Goal: Information Seeking & Learning: Check status

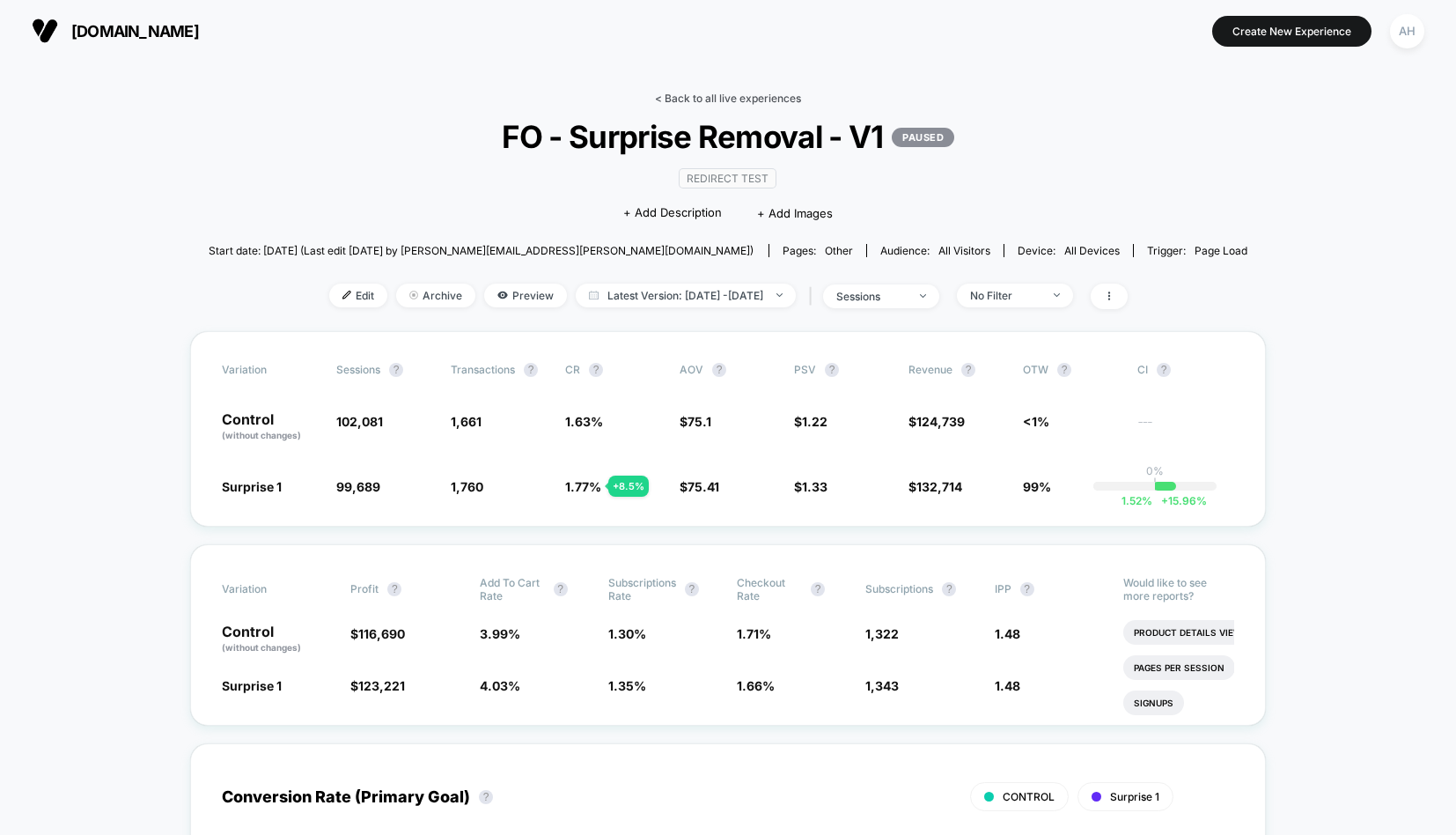
click at [674, 94] on link "< Back to all live experiences" at bounding box center [728, 98] width 146 height 13
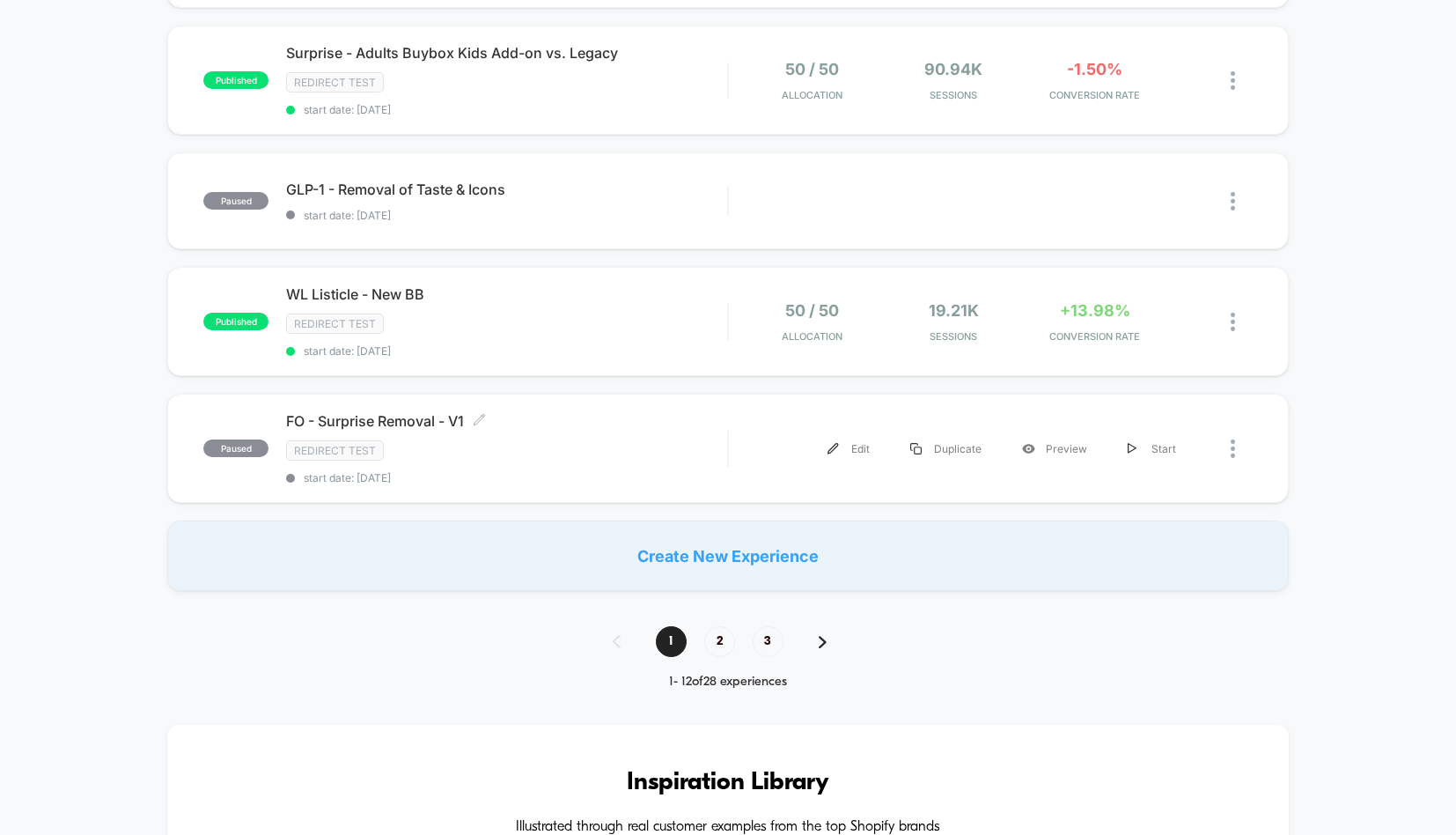
scroll to position [1173, 0]
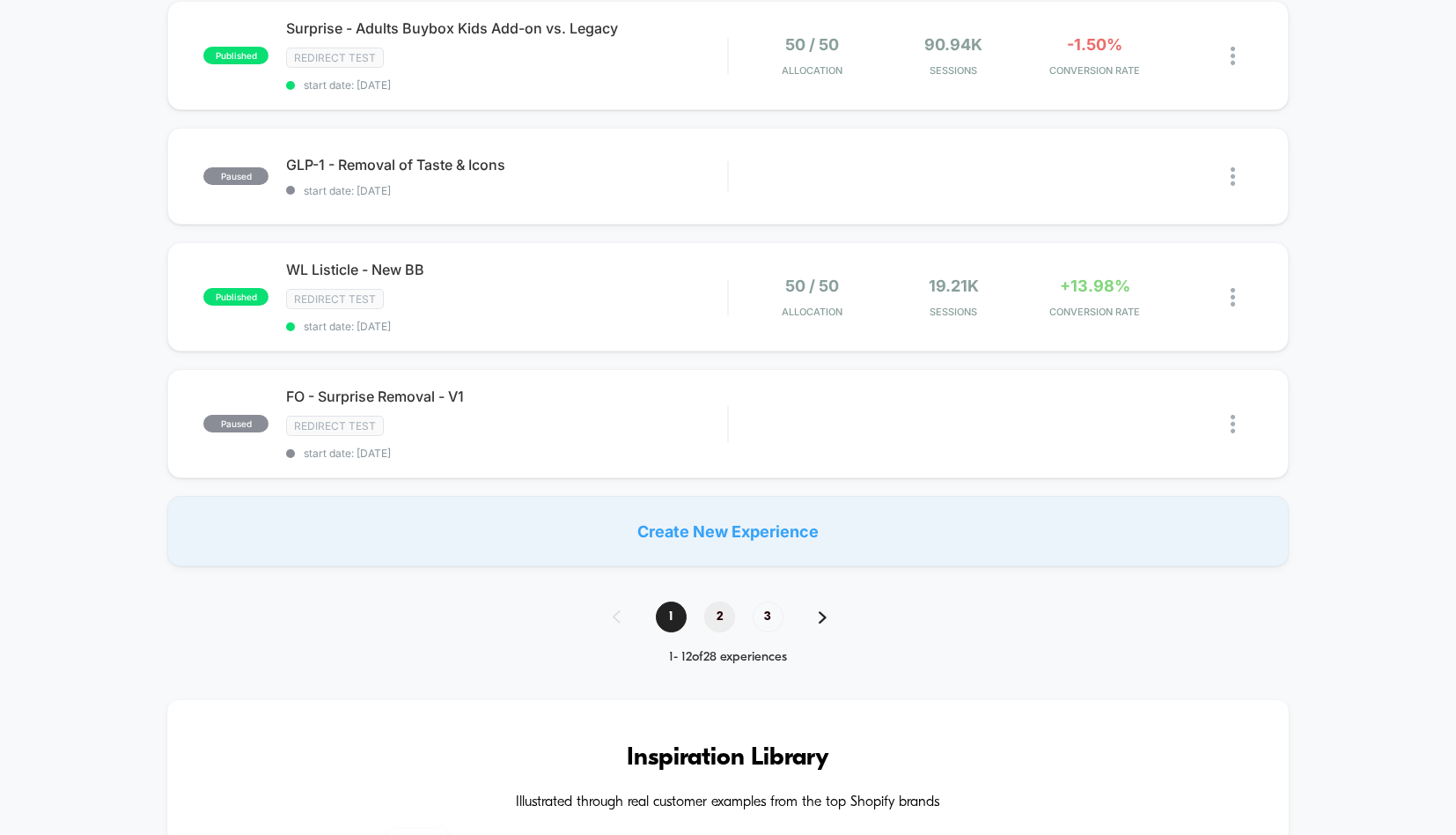
click at [712, 604] on span "2" at bounding box center [720, 617] width 30 height 30
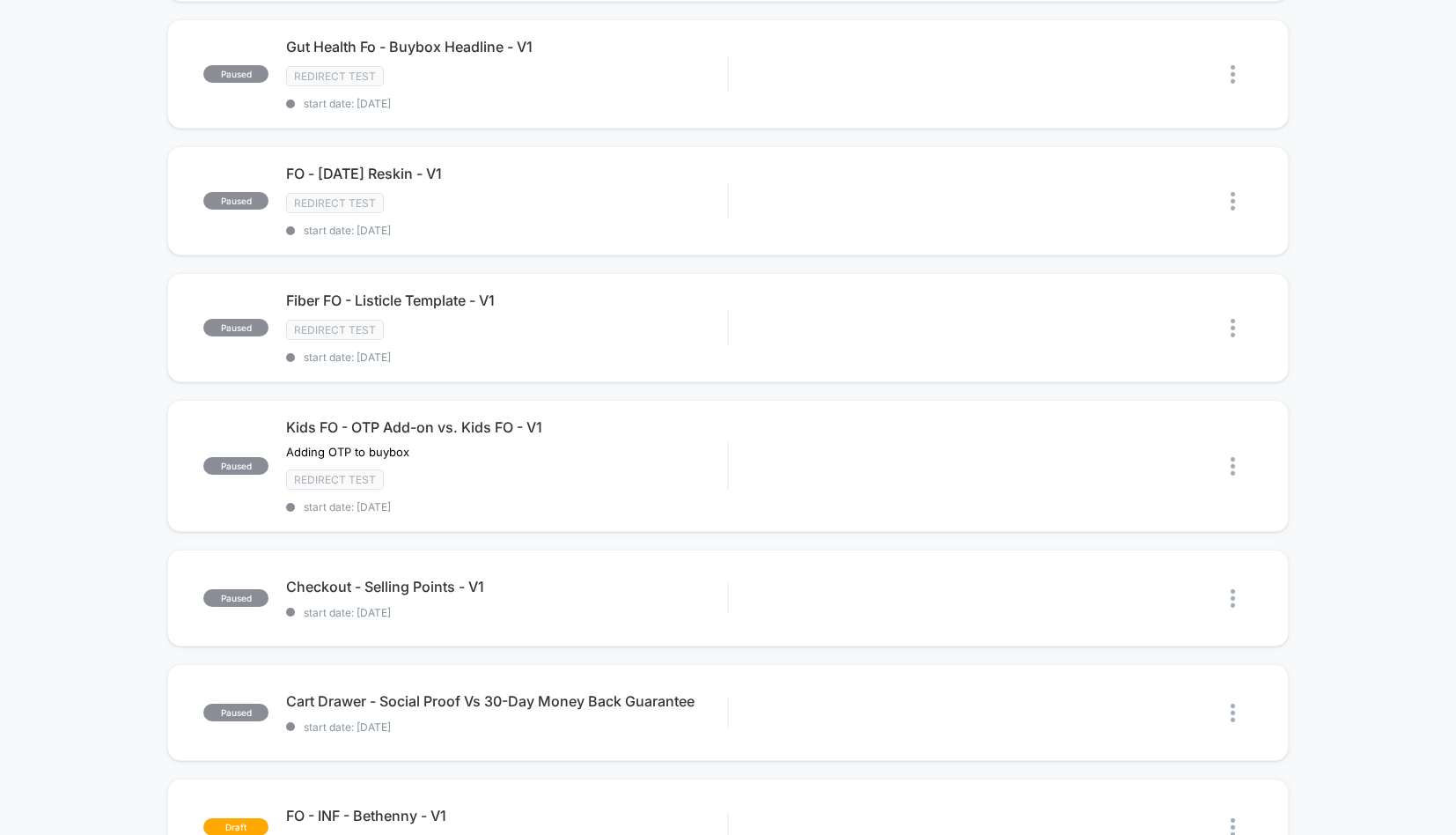
scroll to position [565, 0]
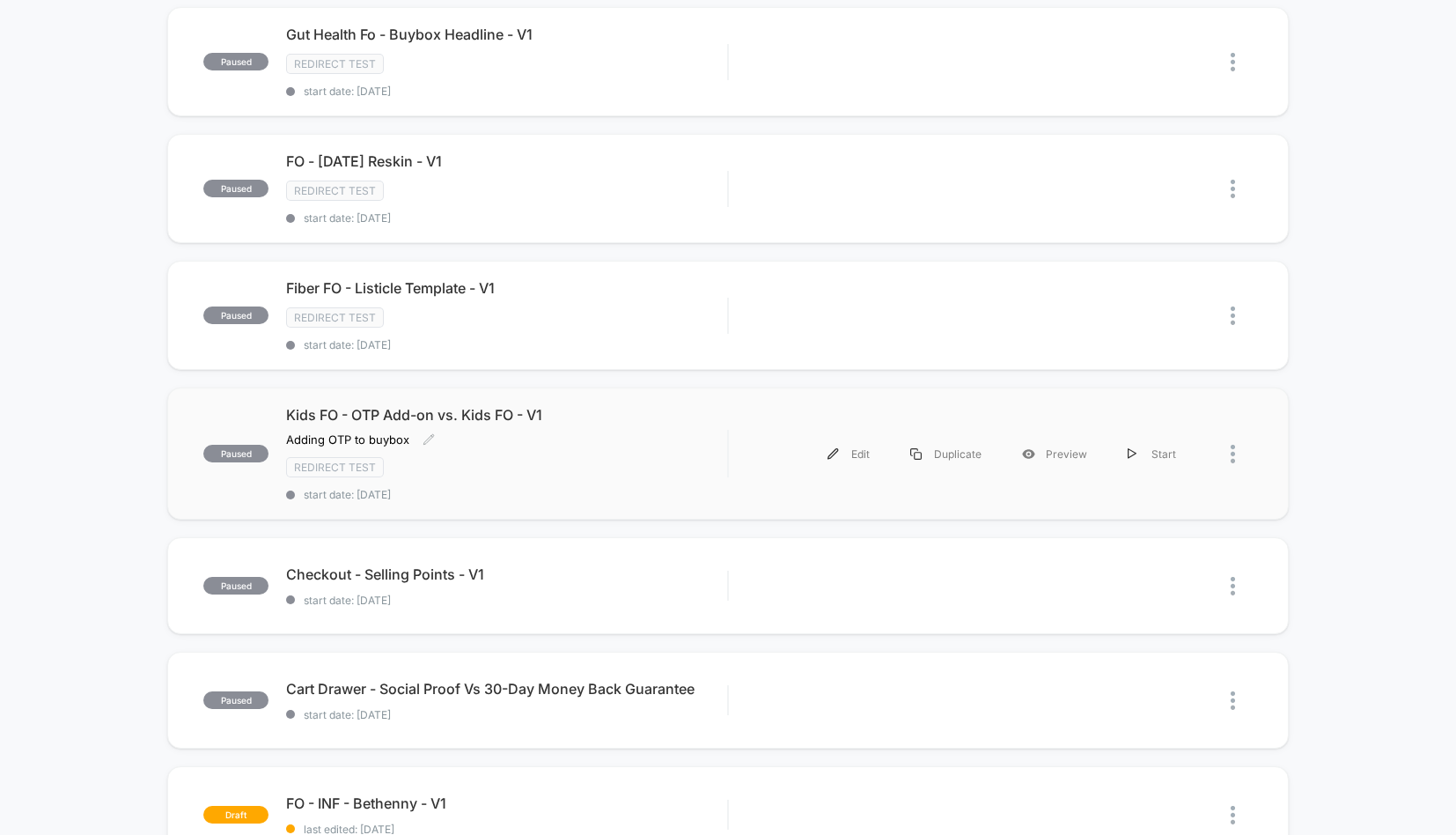
click at [630, 441] on div "Kids FO - OTP Add-on vs. Kids FO - V1 Adding OTP to buybox Click to edit experi…" at bounding box center [506, 453] width 441 height 95
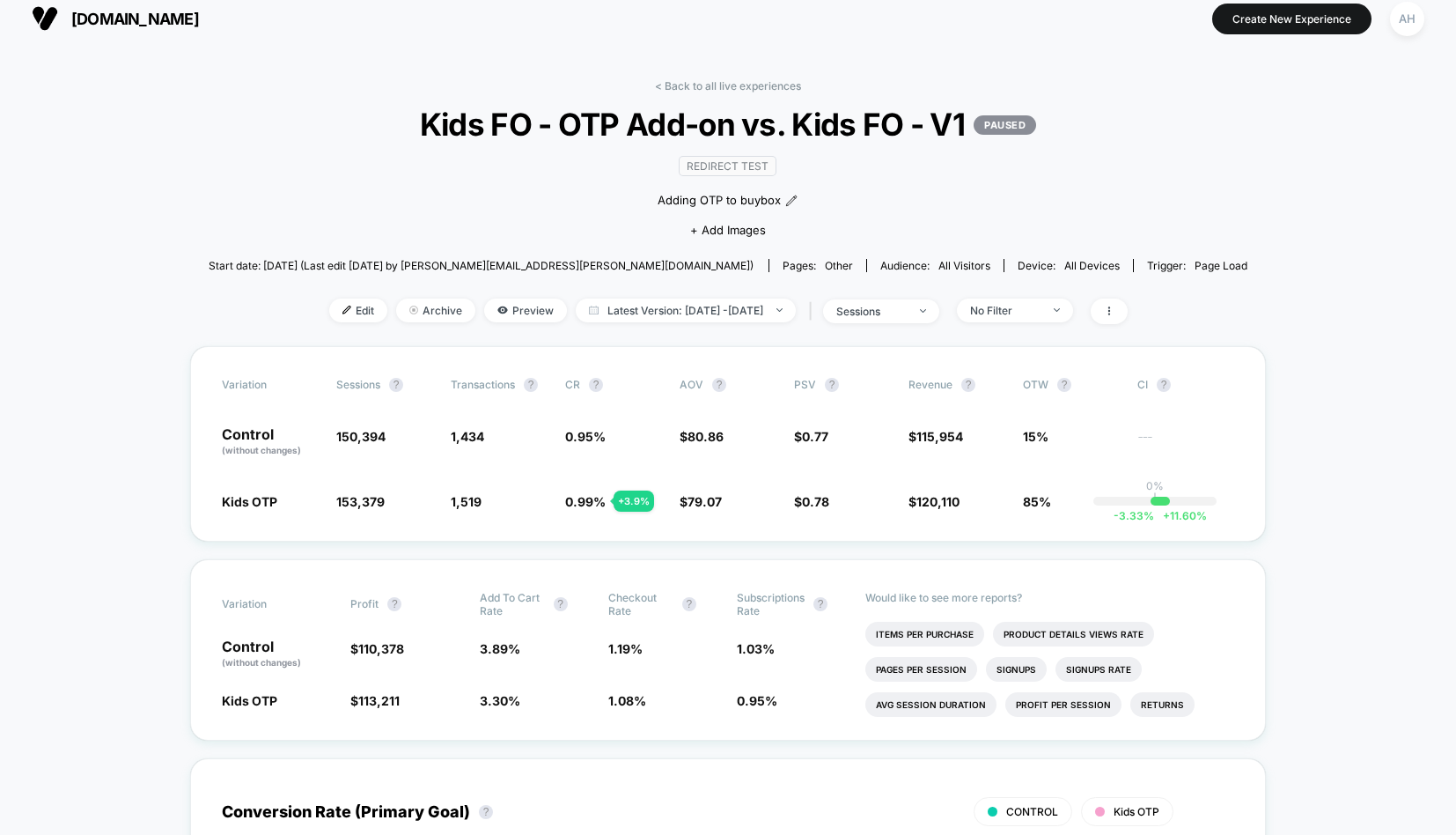
scroll to position [20, 0]
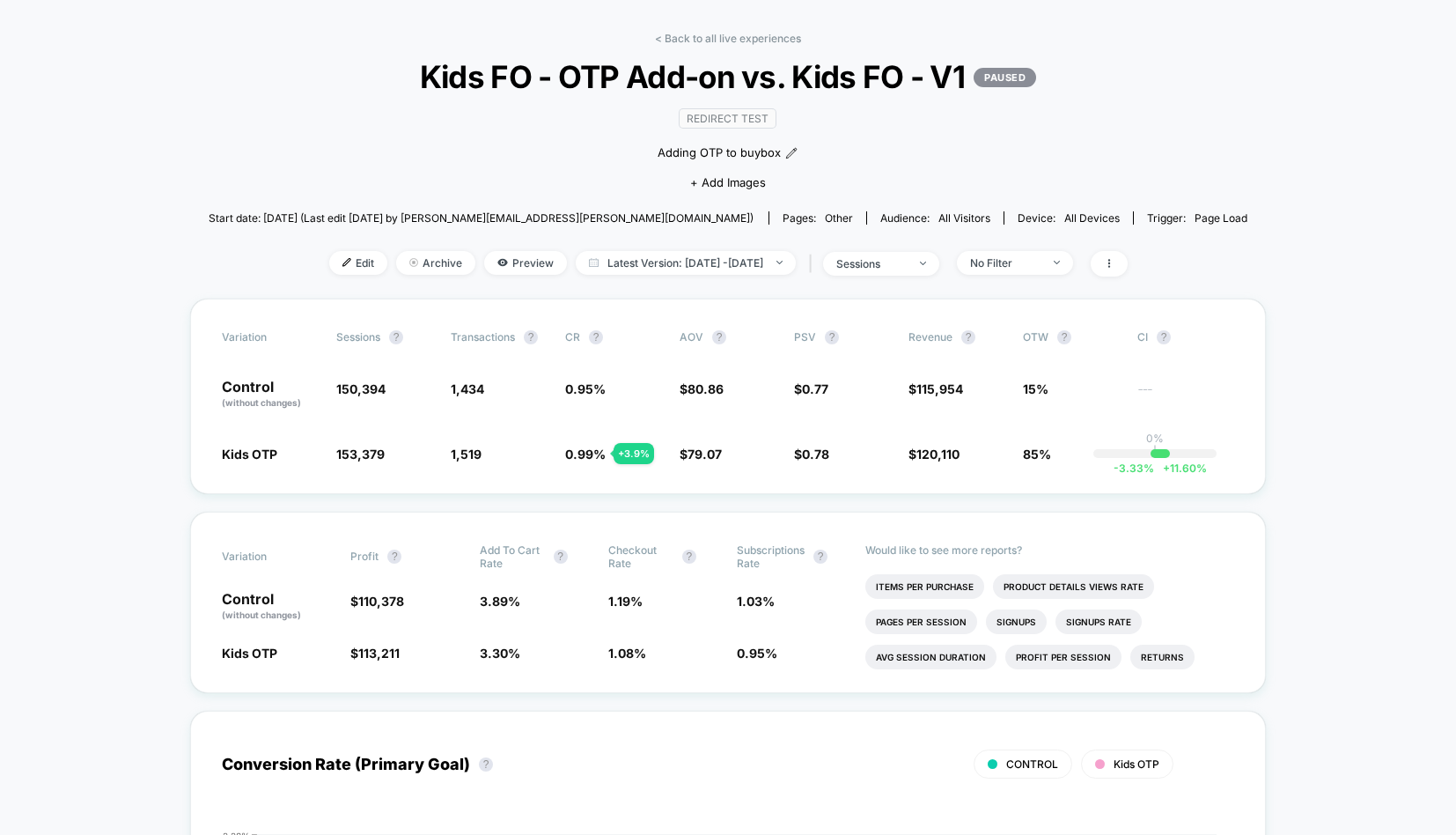
scroll to position [62, 0]
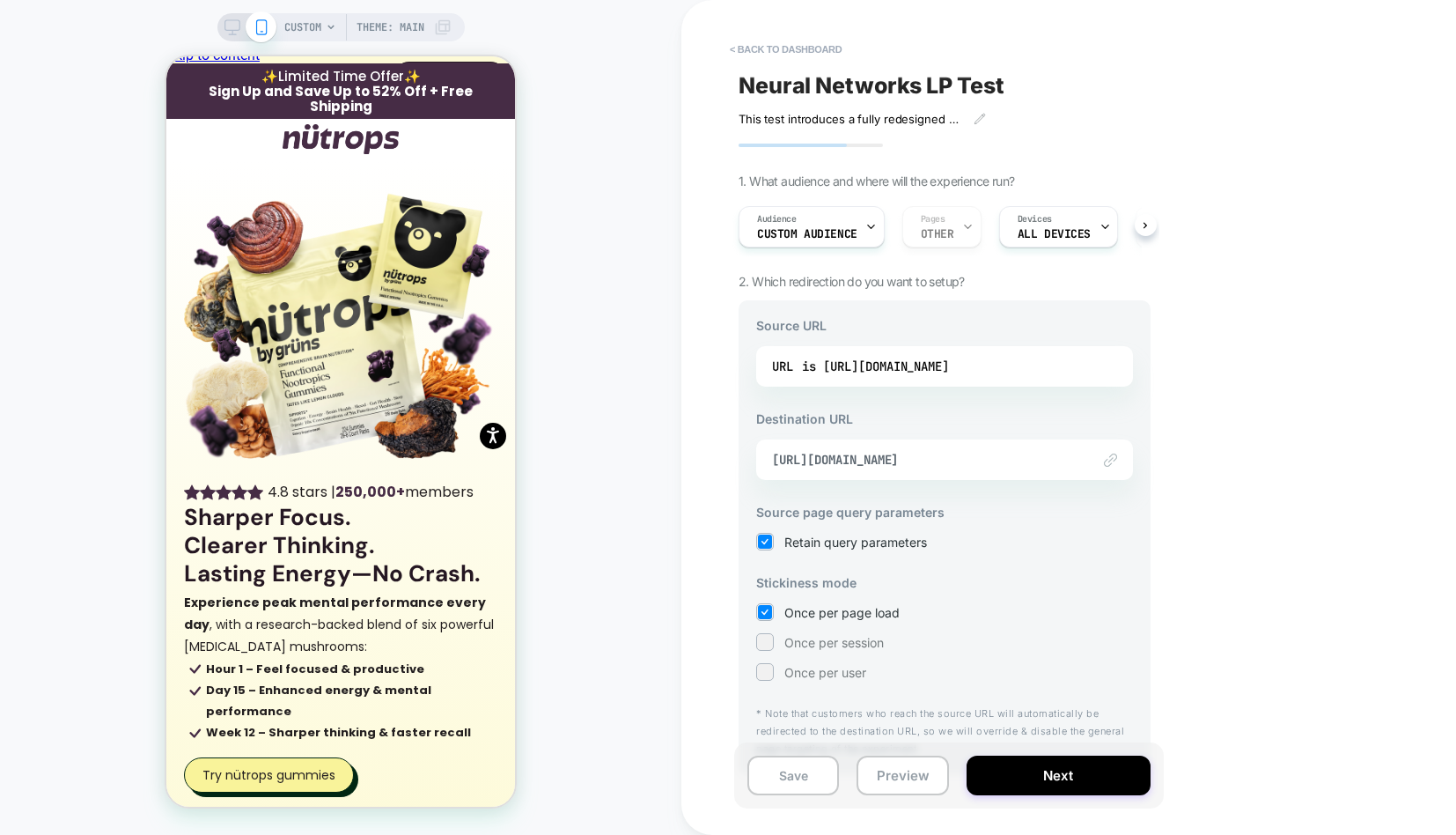
scroll to position [18, 0]
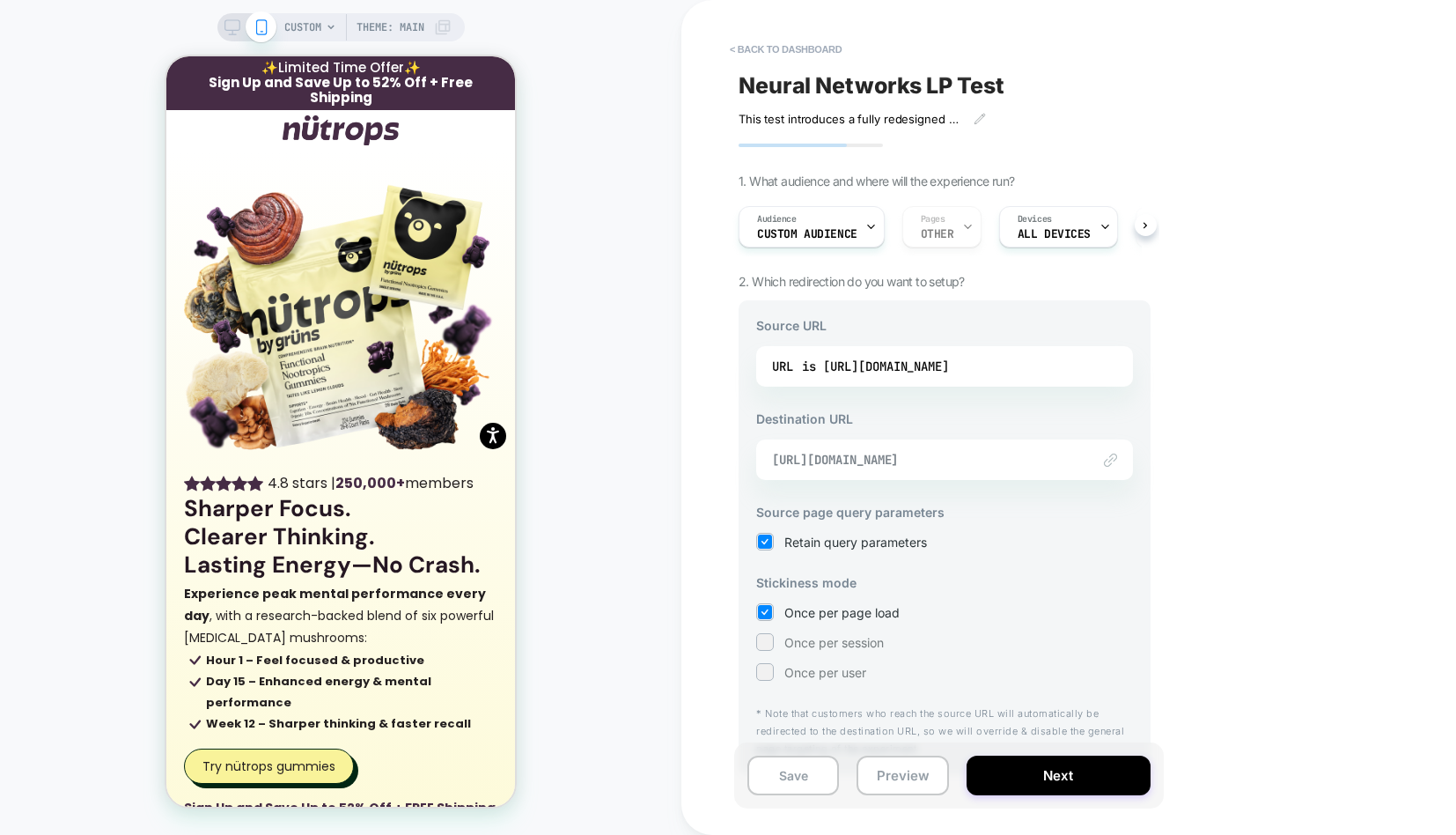
click at [1013, 454] on span "https://nutrops.co/pages/neural-networks-test" at bounding box center [922, 460] width 301 height 16
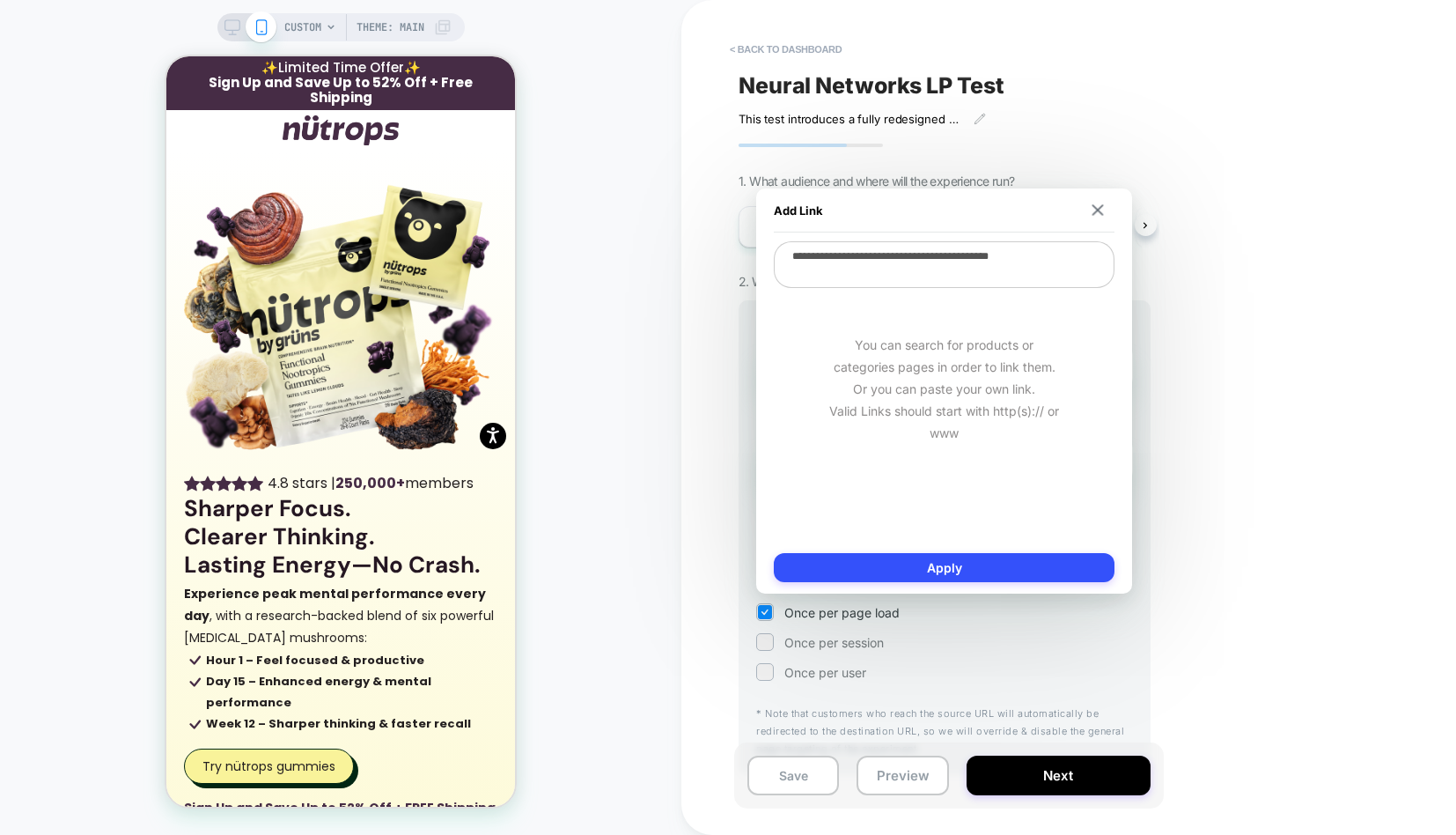
click at [1215, 398] on div "< back to dashboard Neural Networks LP Test This test introduces a fully redesi…" at bounding box center [1069, 417] width 775 height 835
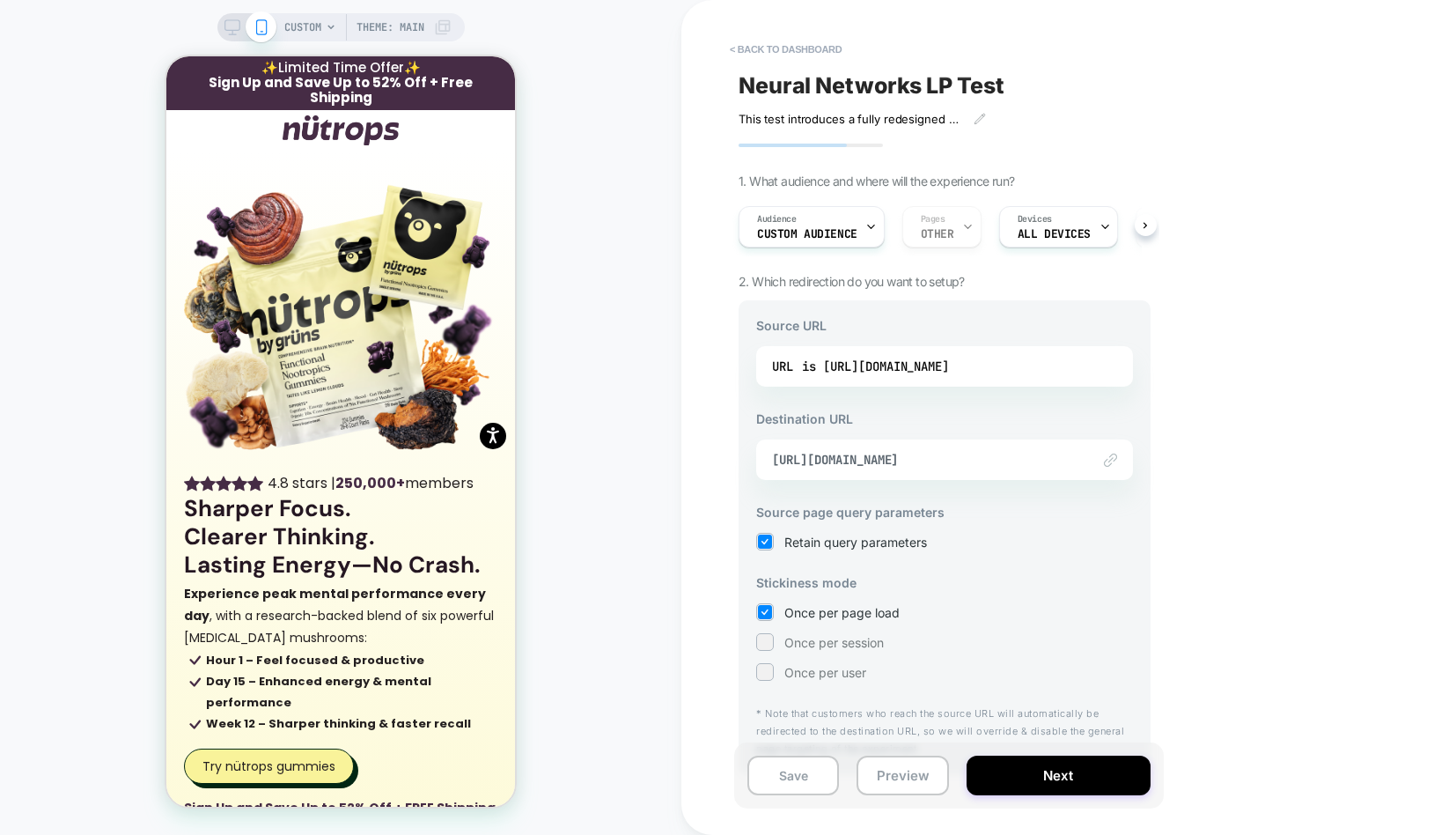
click at [946, 225] on div "Audience Custom Audience Pages OTHER Devices ALL DEVICES Trigger Page Load" at bounding box center [936, 227] width 412 height 59
click at [858, 234] on div "Audience Custom Audience" at bounding box center [807, 227] width 136 height 40
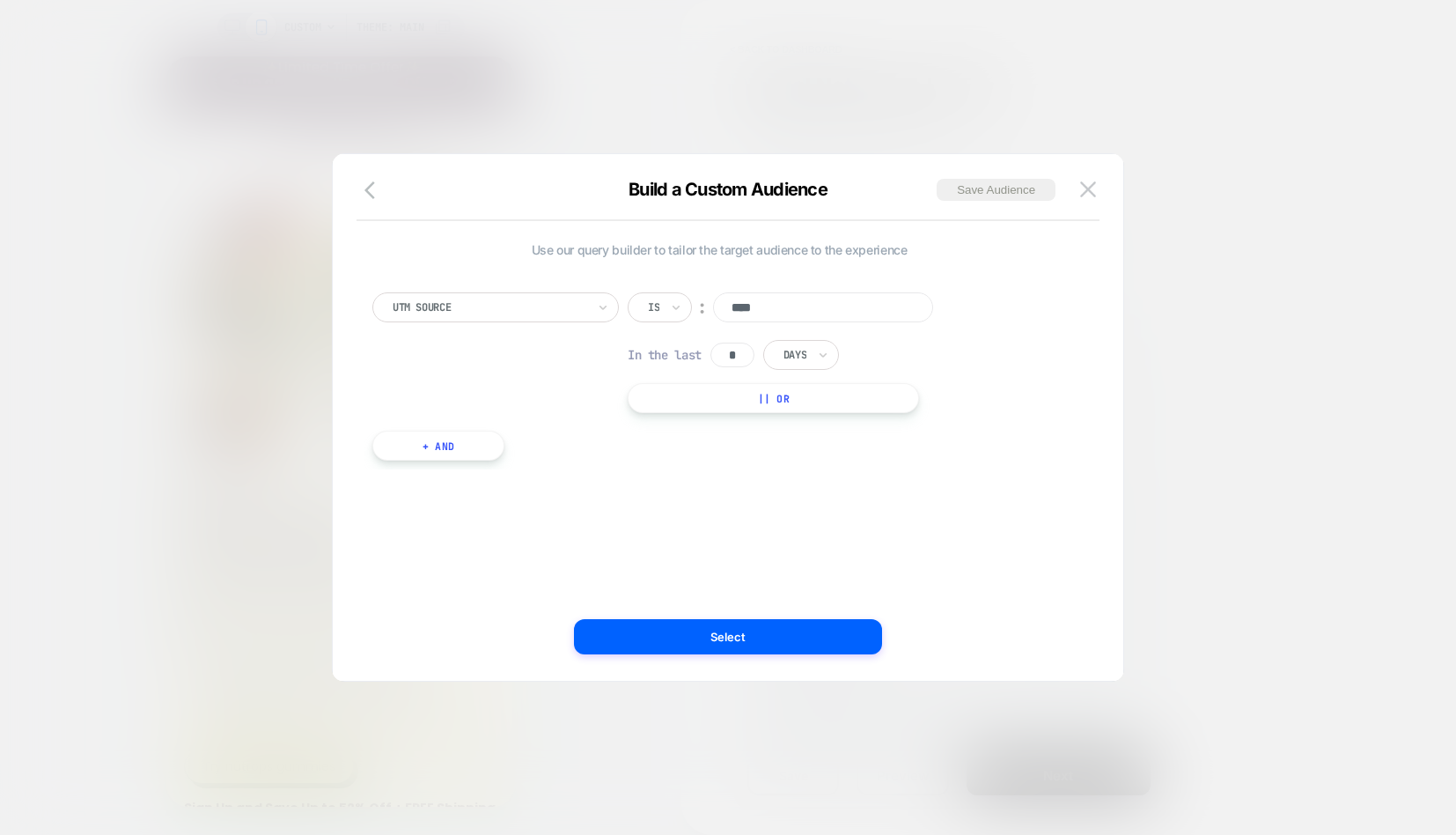
click at [1213, 257] on div at bounding box center [728, 417] width 1456 height 835
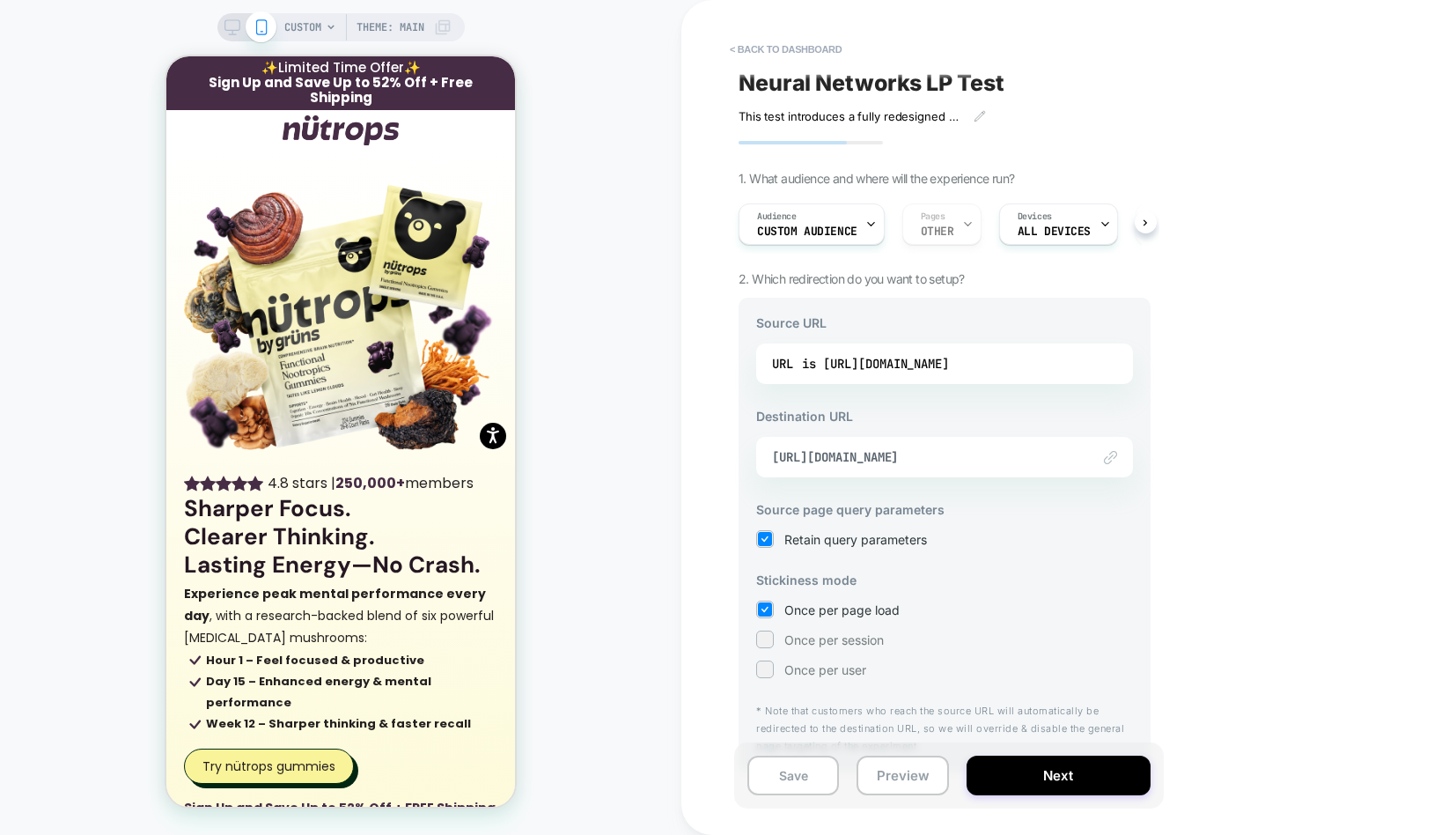
scroll to position [0, 0]
click at [887, 771] on button "Preview" at bounding box center [902, 775] width 91 height 40
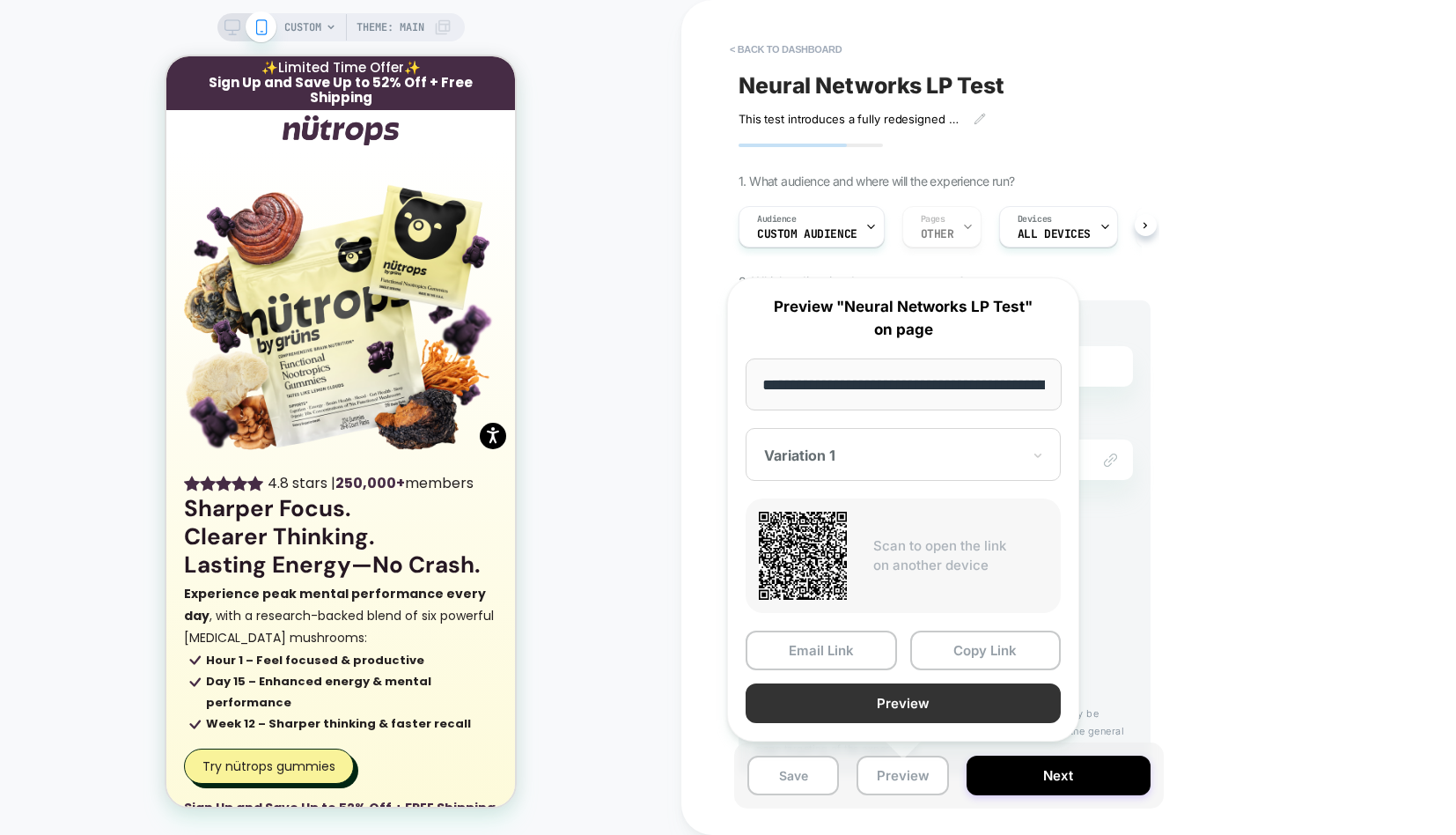
click at [879, 700] on button "Preview" at bounding box center [903, 703] width 315 height 40
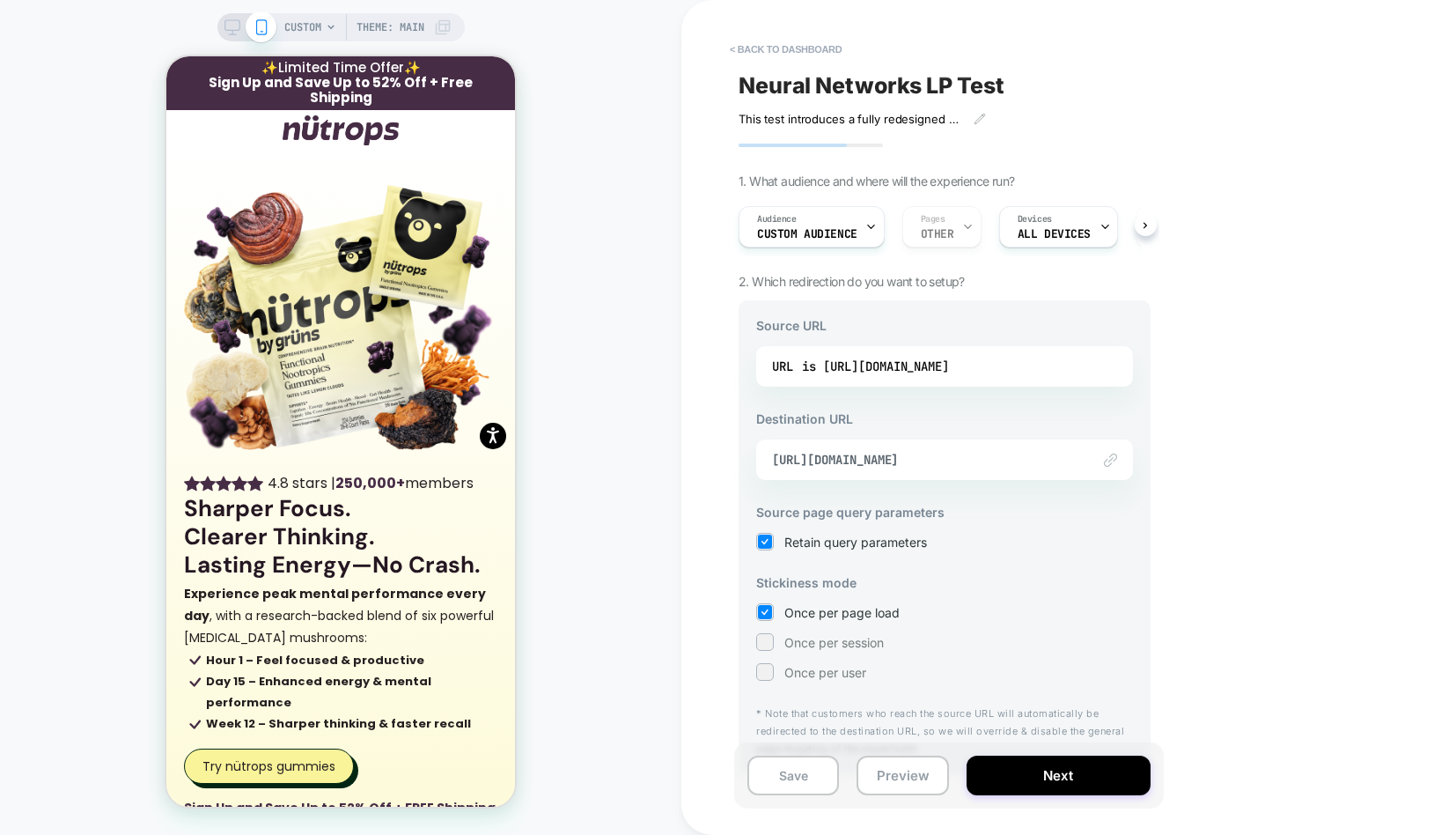
scroll to position [28, 0]
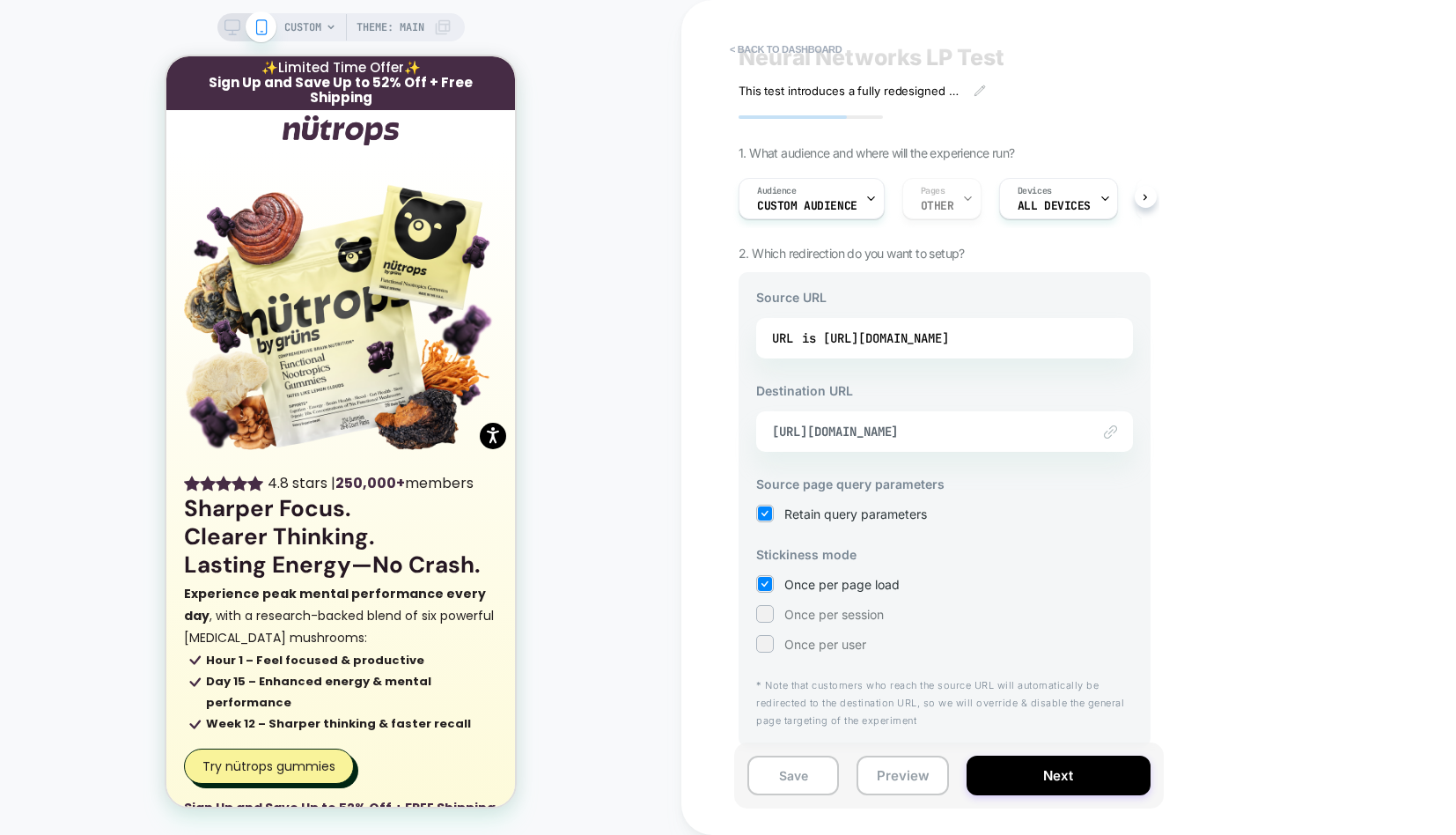
click at [647, 126] on div "CUSTOM Theme: MAIN" at bounding box center [341, 418] width 682 height 800
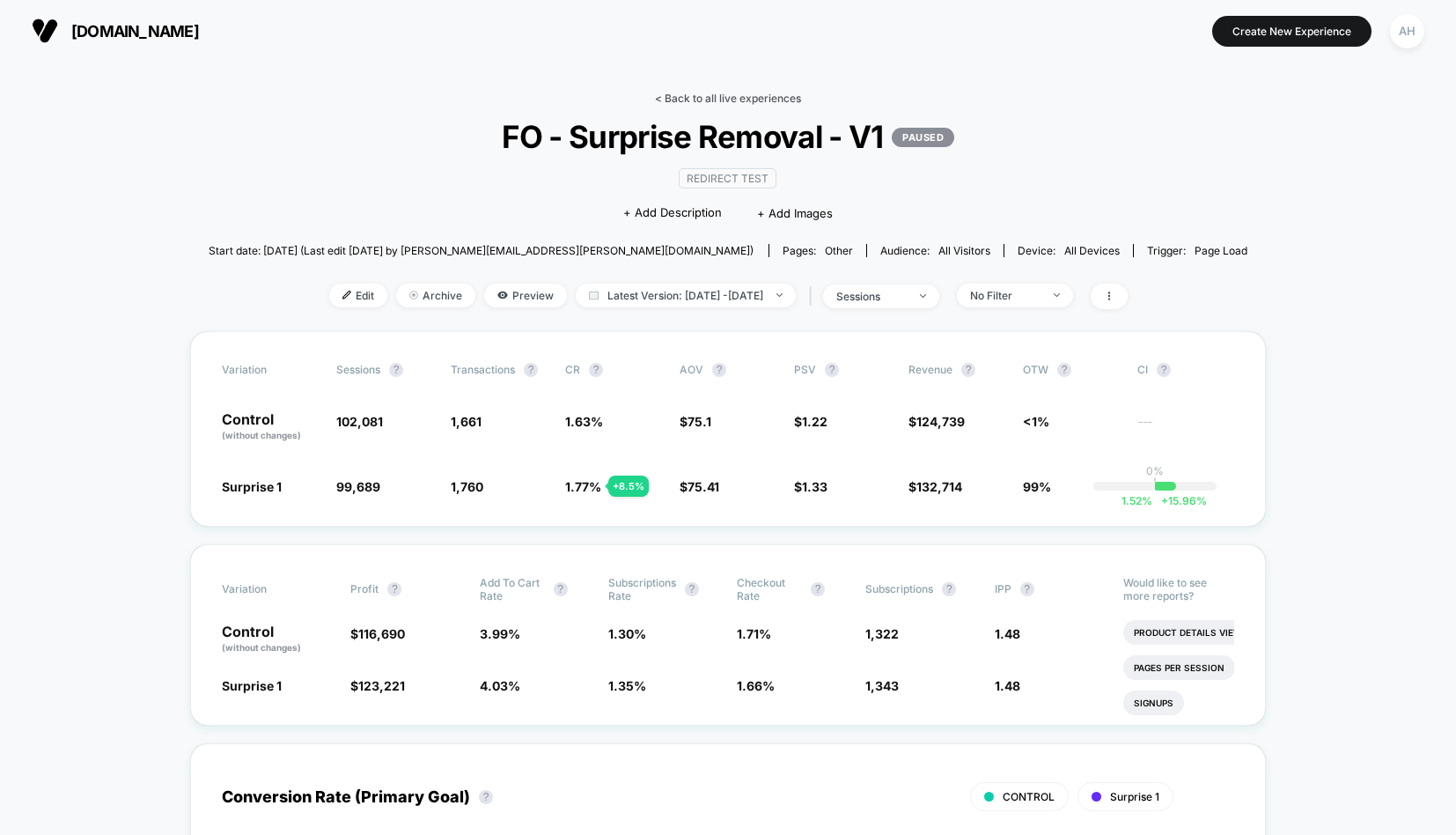
click at [714, 94] on link "< Back to all live experiences" at bounding box center [728, 98] width 146 height 13
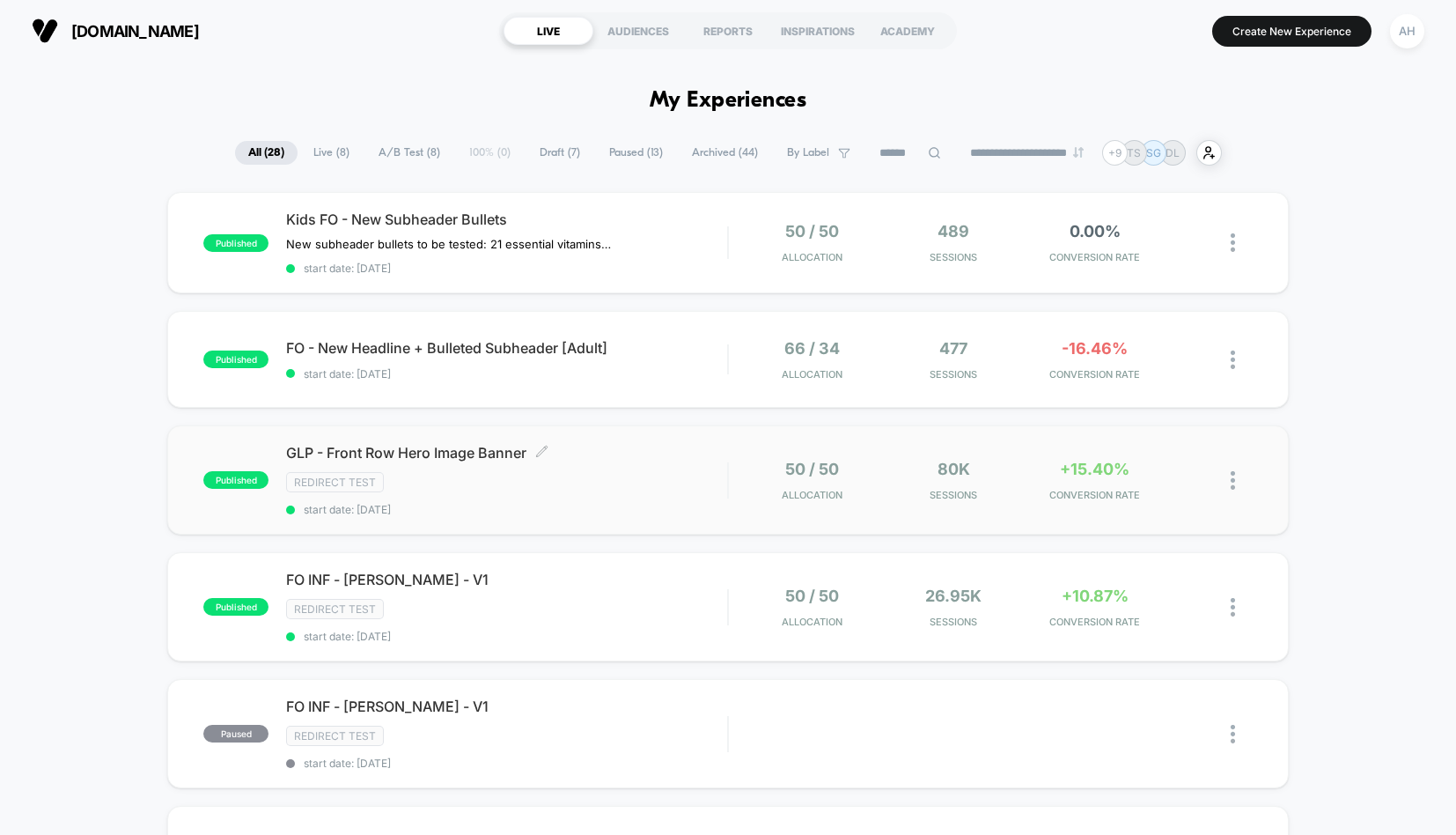
click at [650, 476] on div "Redirect Test" at bounding box center [506, 482] width 441 height 20
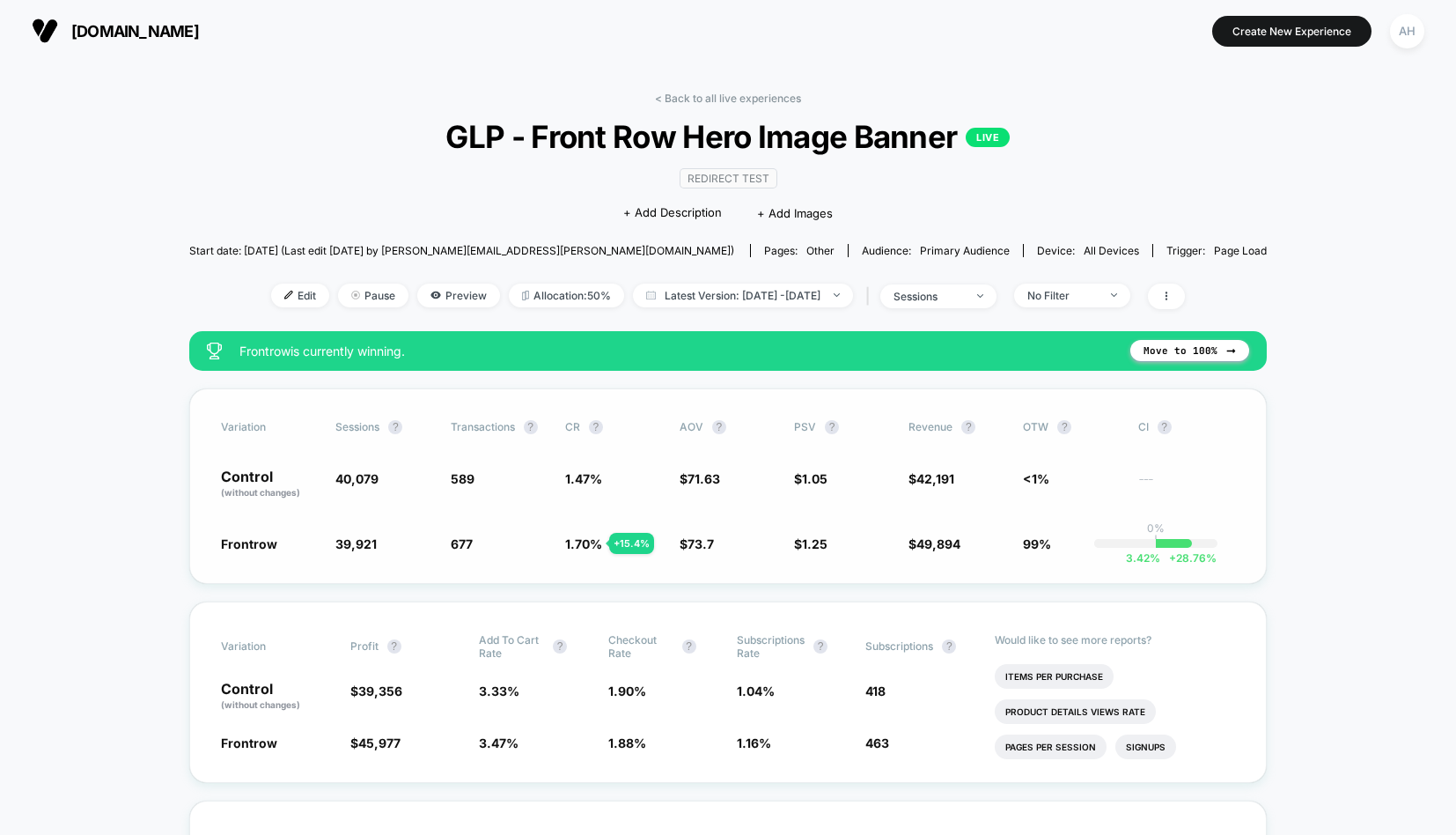
click at [210, 458] on div "Variation Sessions ? Transactions ? CR ? AOV ? PSV ? Revenue ? OTW ? CI ? Contr…" at bounding box center [728, 486] width 1078 height 196
click at [724, 91] on link "< Back to all live experiences" at bounding box center [728, 98] width 146 height 13
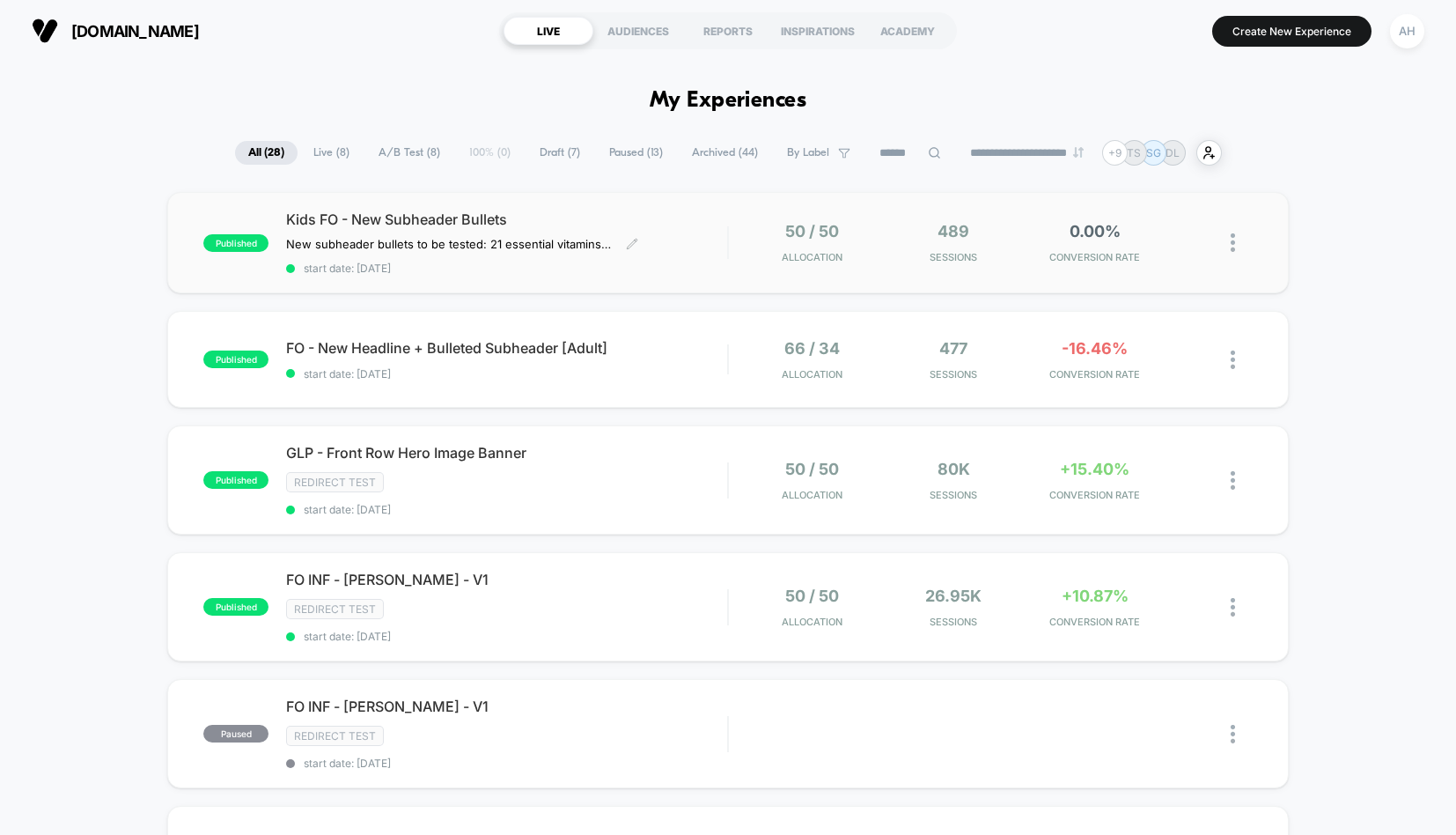
click at [681, 257] on div "Kids FO - New Subheader Bullets New subheader bullets to be tested: 21 essentia…" at bounding box center [506, 243] width 441 height 65
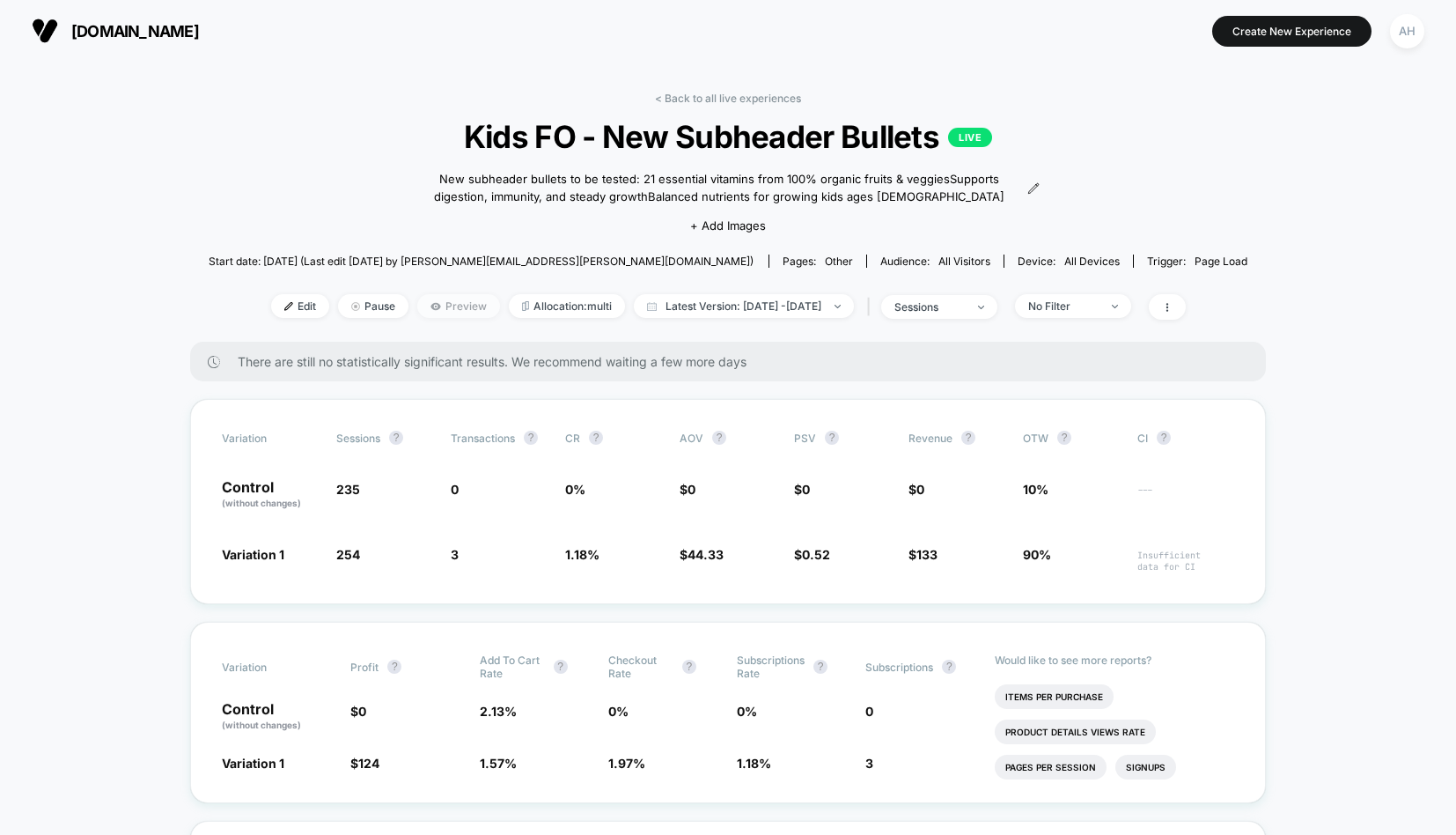
click at [417, 312] on span "Preview" at bounding box center [458, 306] width 83 height 24
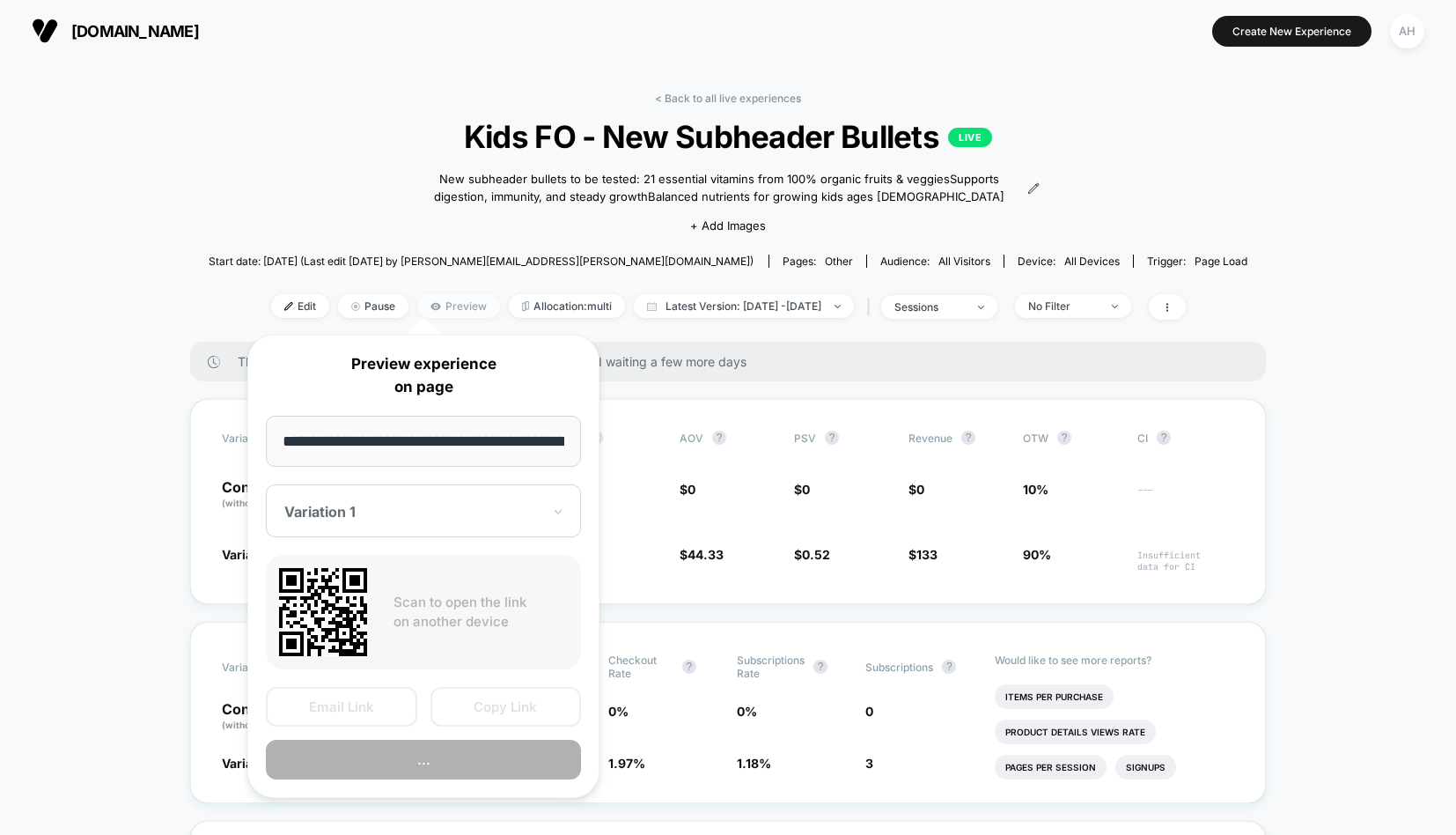
scroll to position [0, 62]
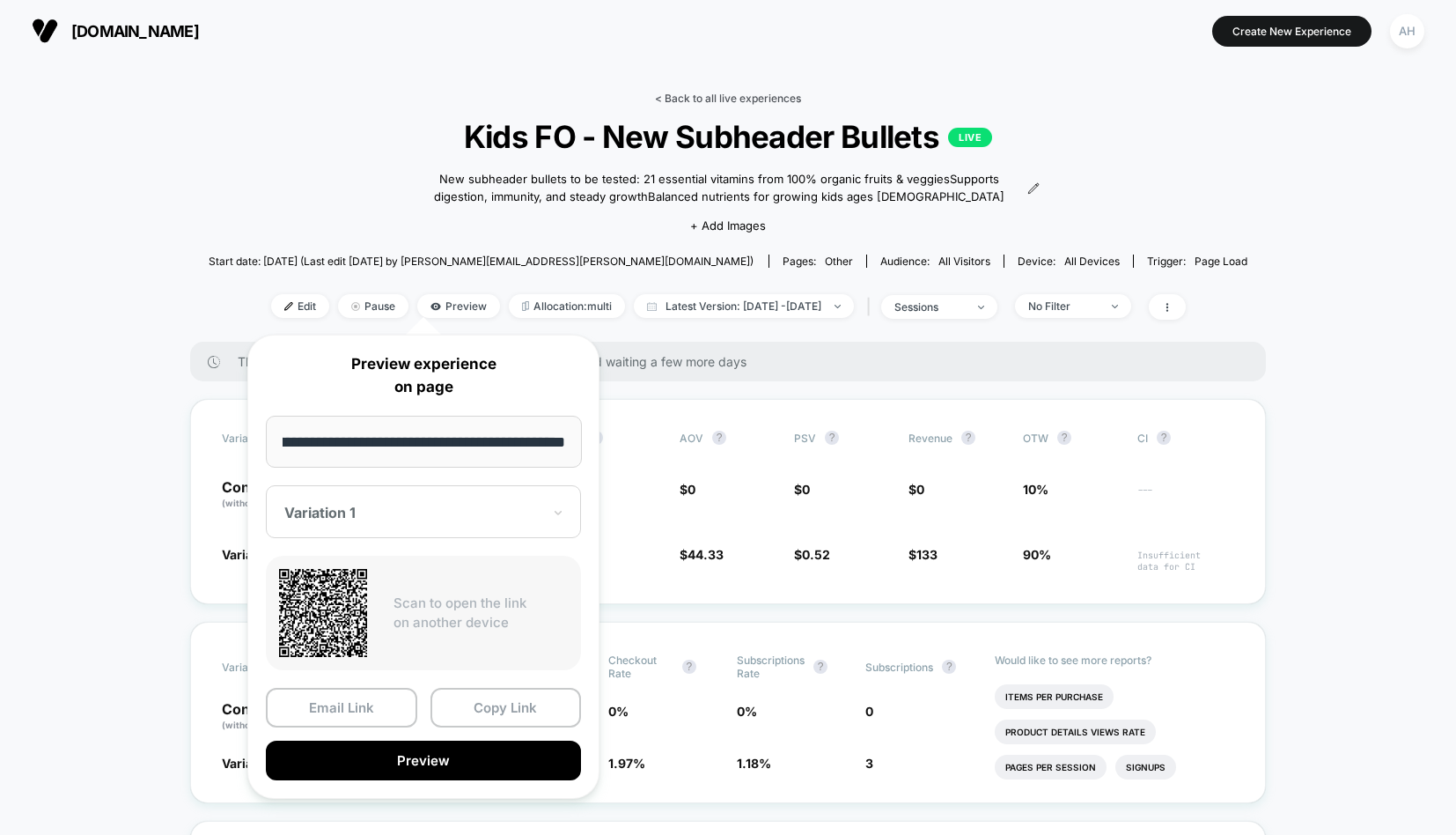
click at [687, 103] on link "< Back to all live experiences" at bounding box center [728, 98] width 146 height 13
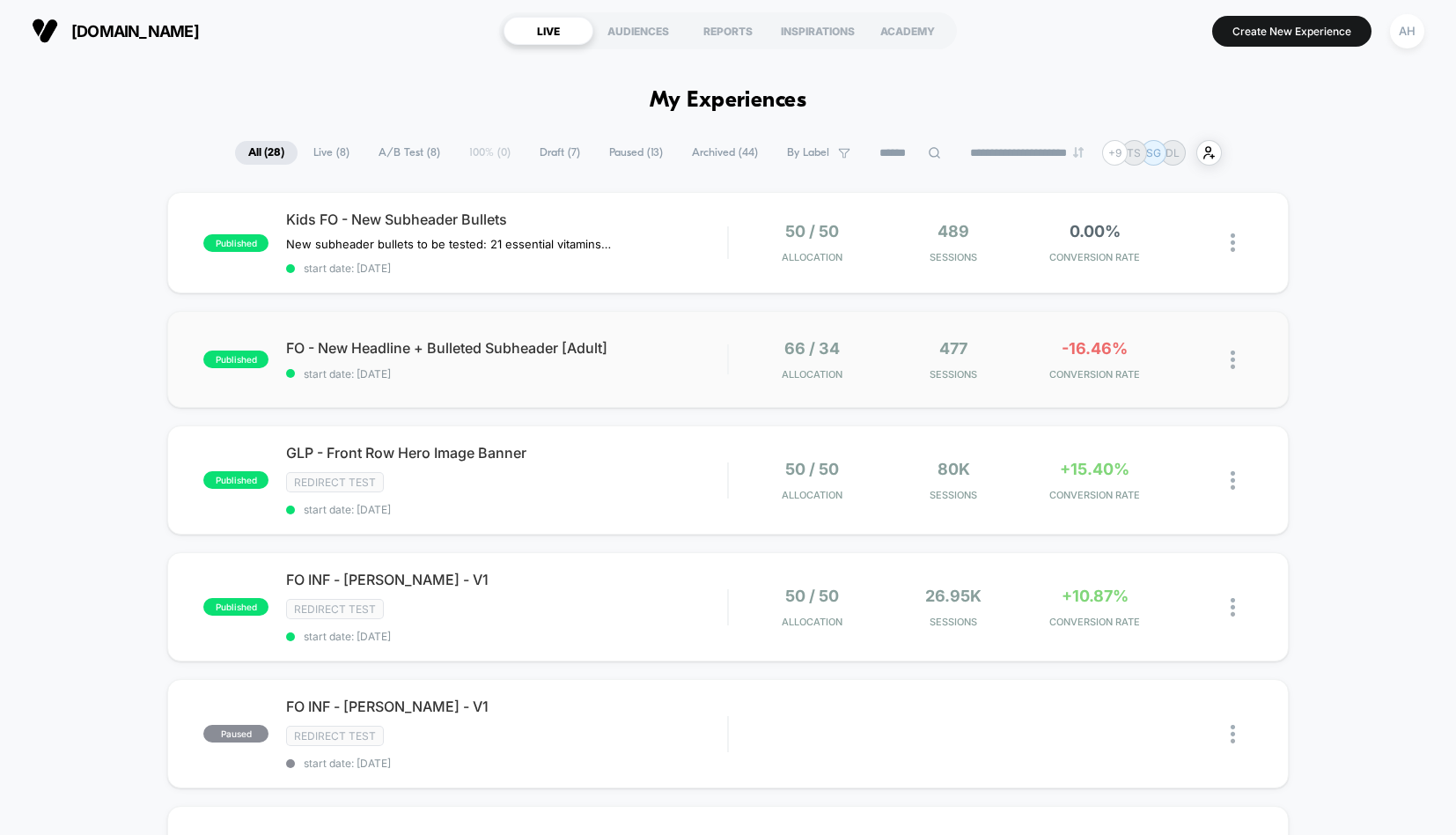
click at [696, 377] on span "start date: [DATE]" at bounding box center [506, 374] width 441 height 13
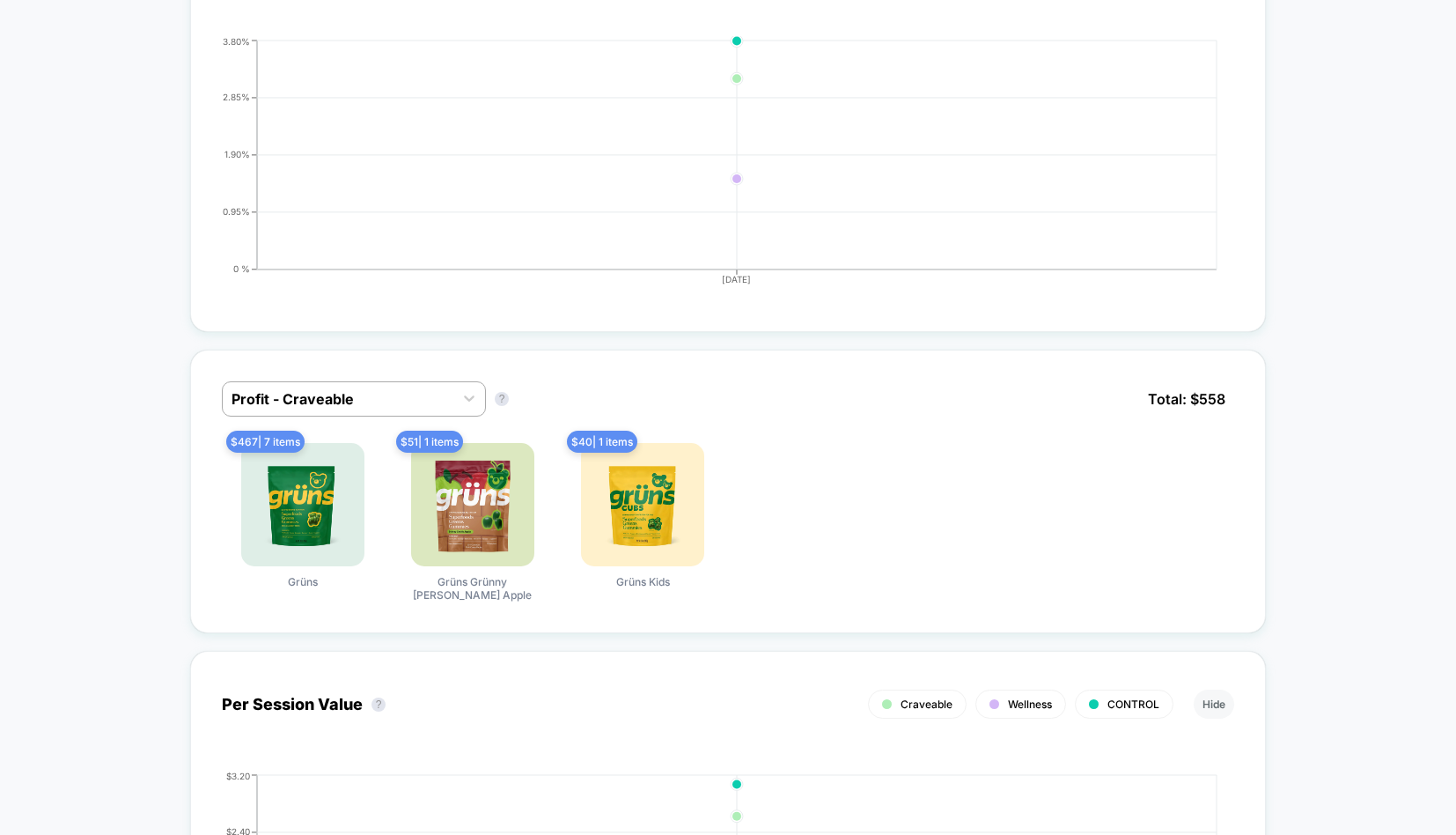
scroll to position [1237, 0]
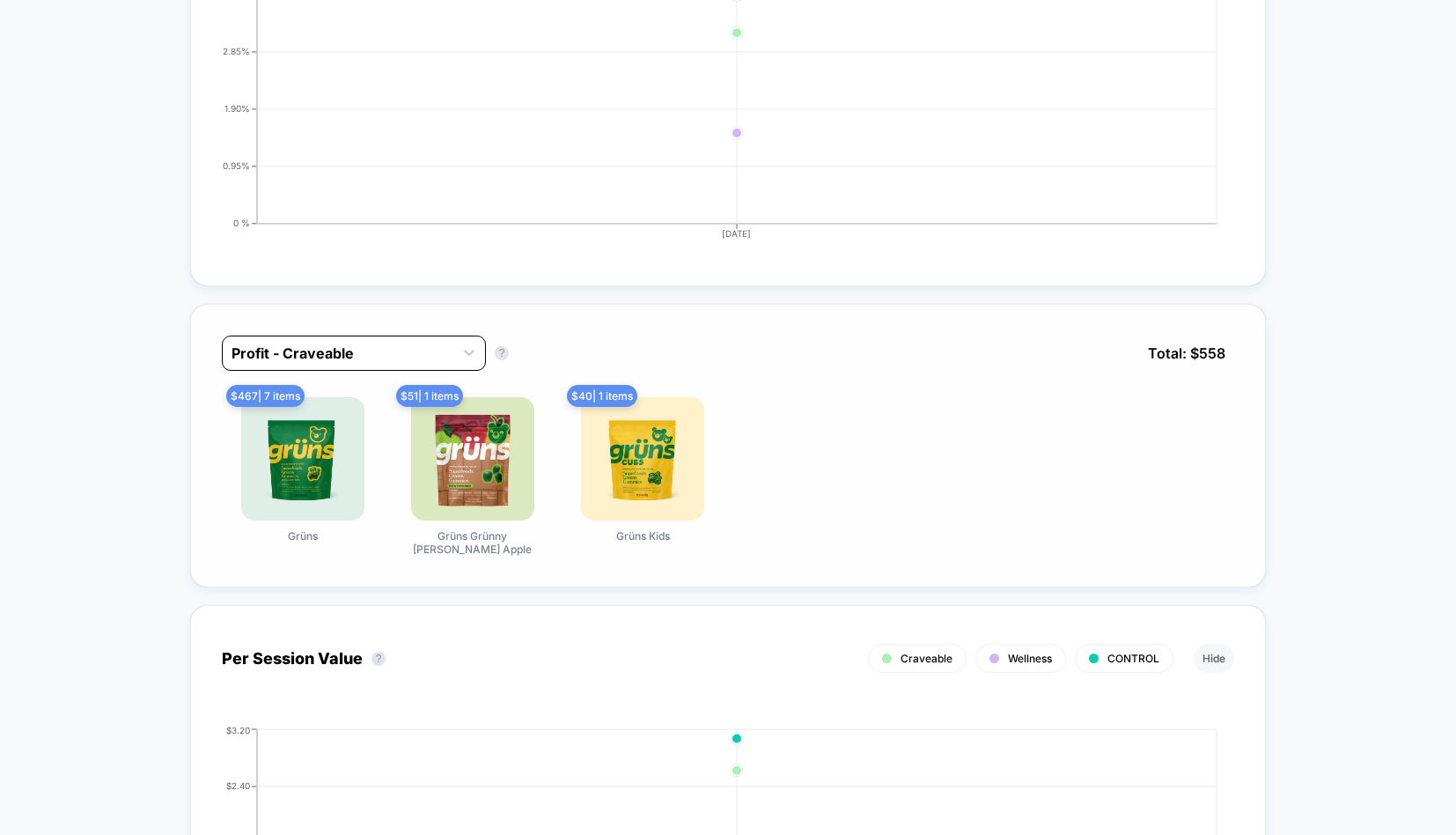
click at [341, 355] on div at bounding box center [338, 353] width 213 height 21
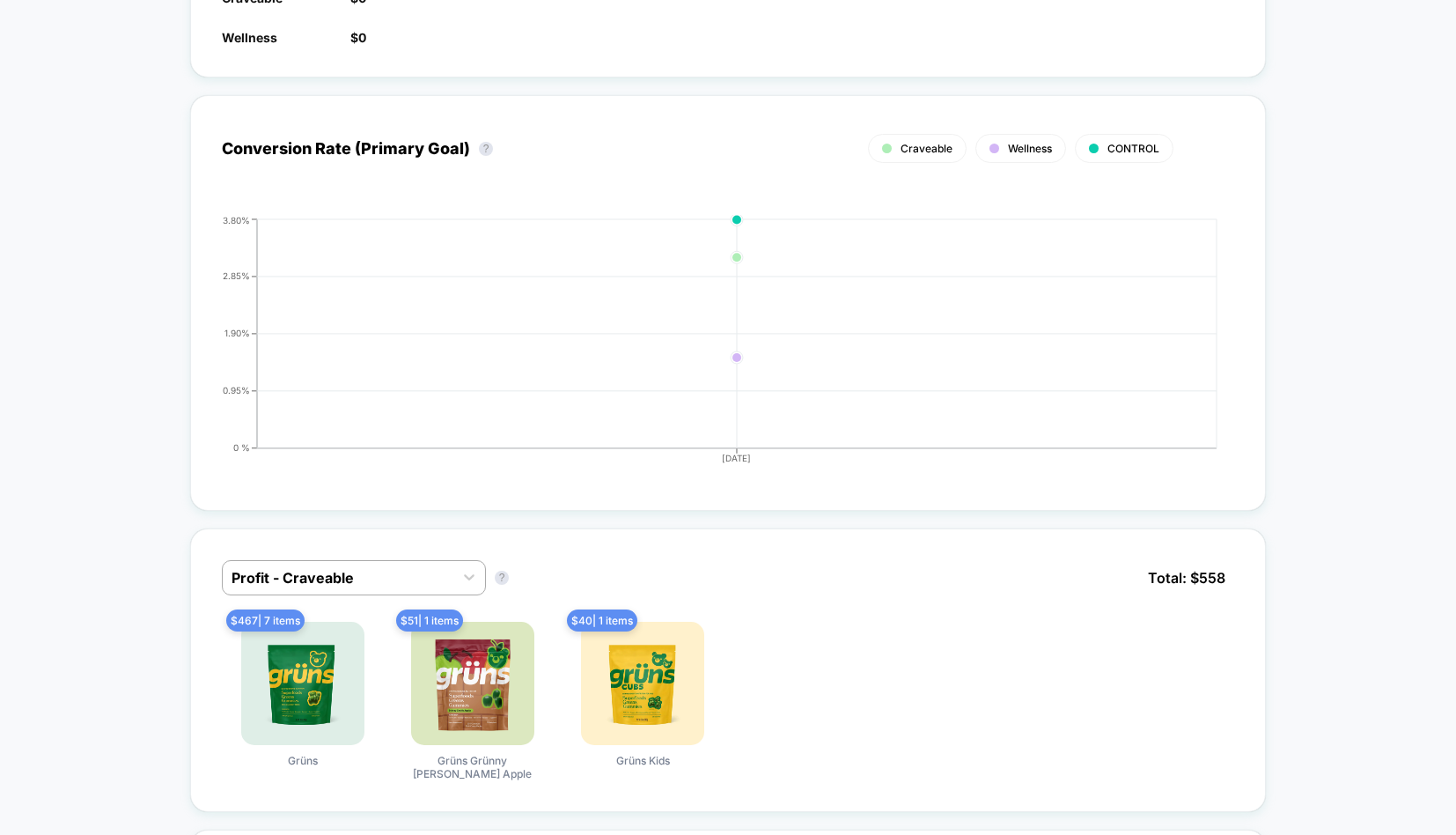
scroll to position [0, 0]
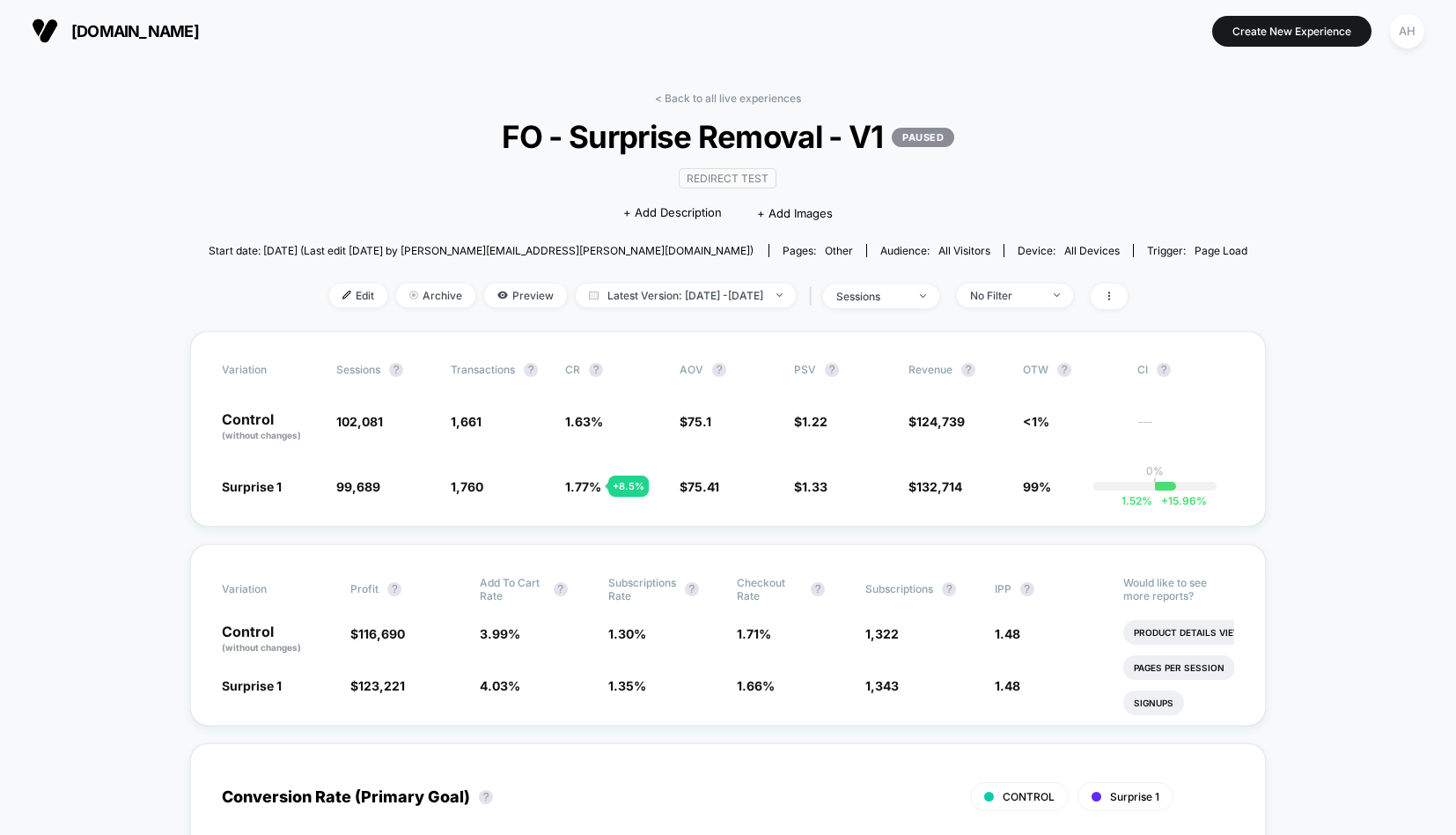
click at [672, 104] on link "< Back to all live experiences" at bounding box center [728, 98] width 146 height 13
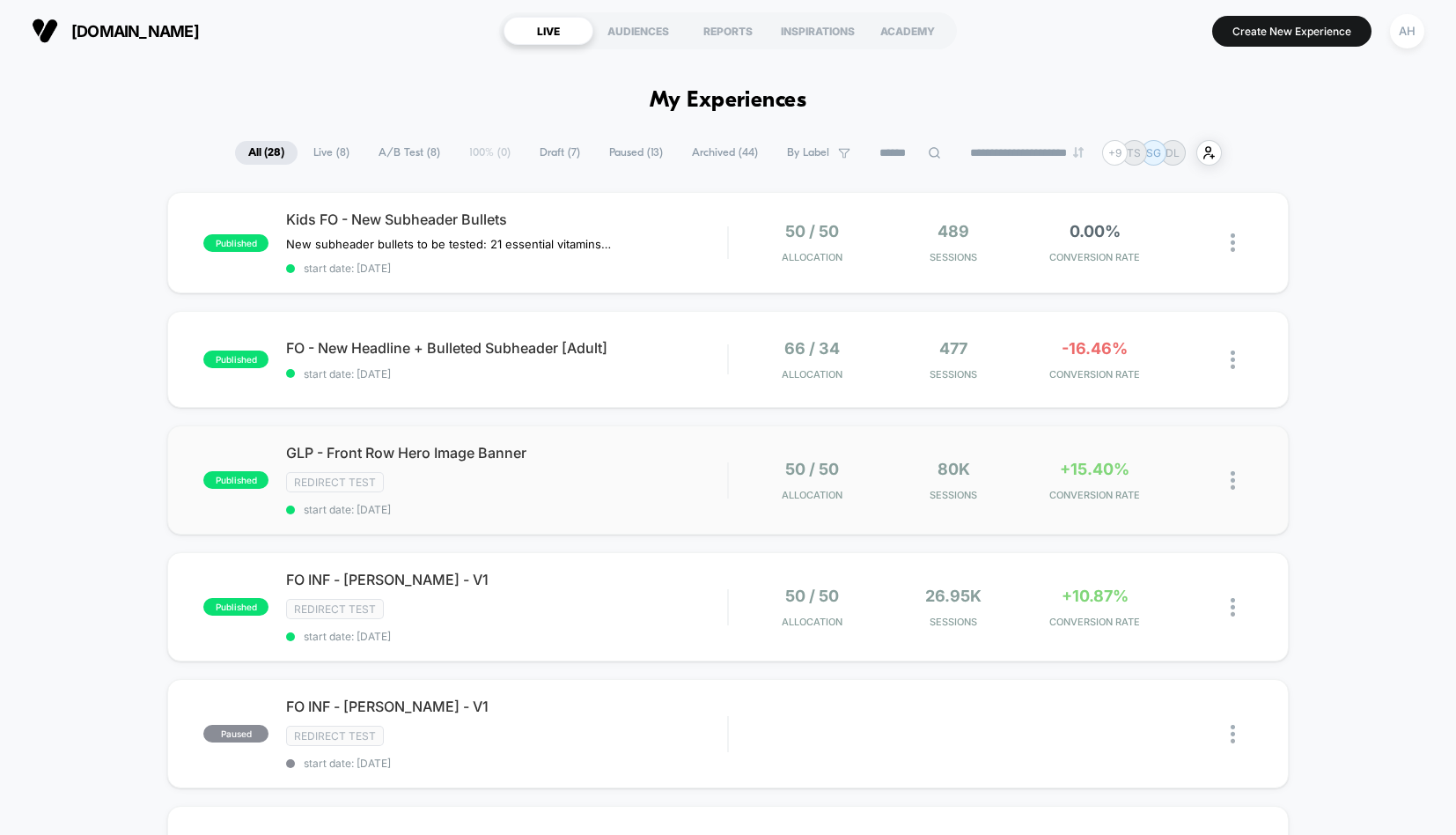
click at [728, 484] on div at bounding box center [728, 481] width 2 height 36
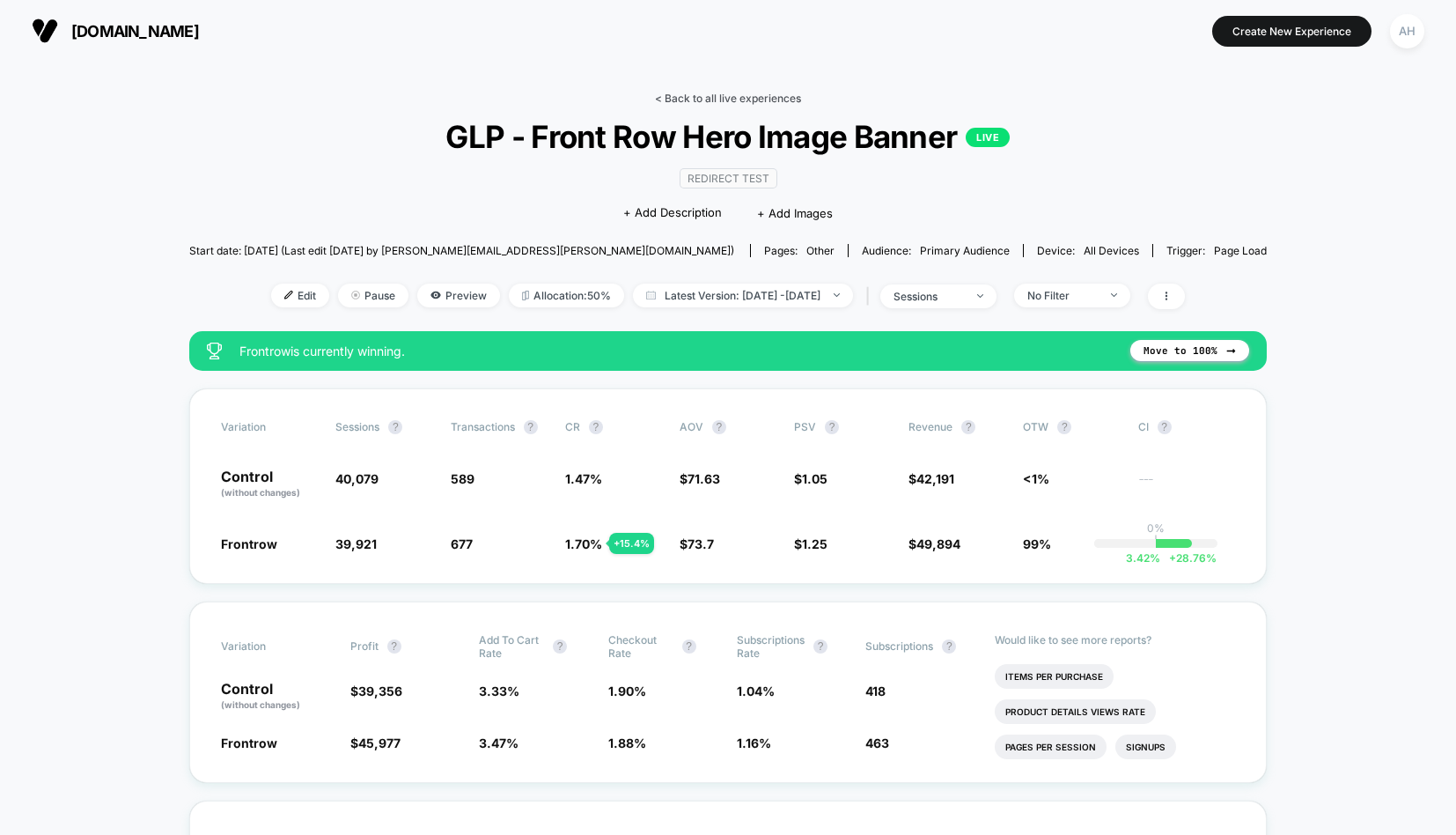
click at [705, 103] on link "< Back to all live experiences" at bounding box center [728, 98] width 146 height 13
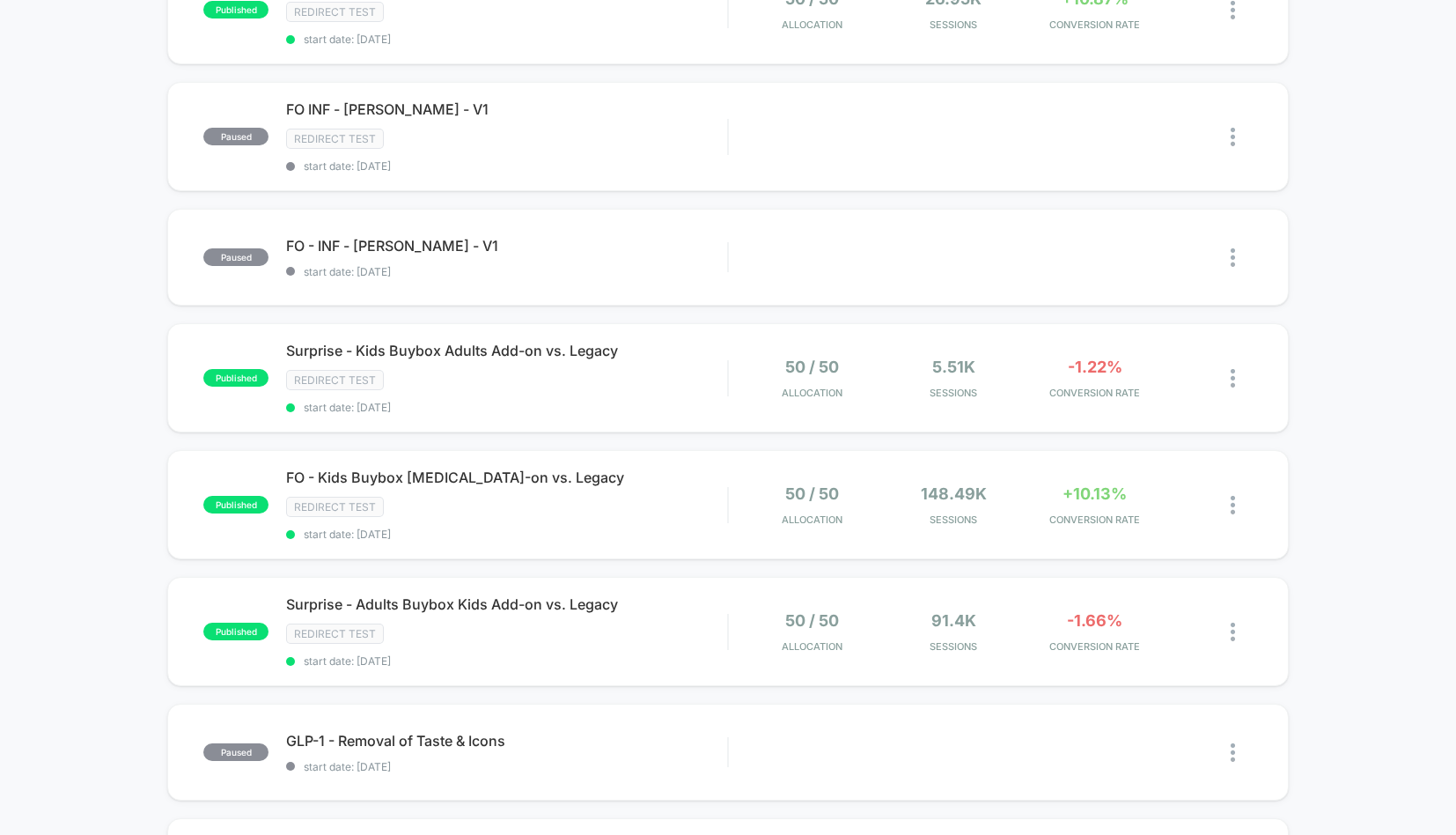
scroll to position [600, 0]
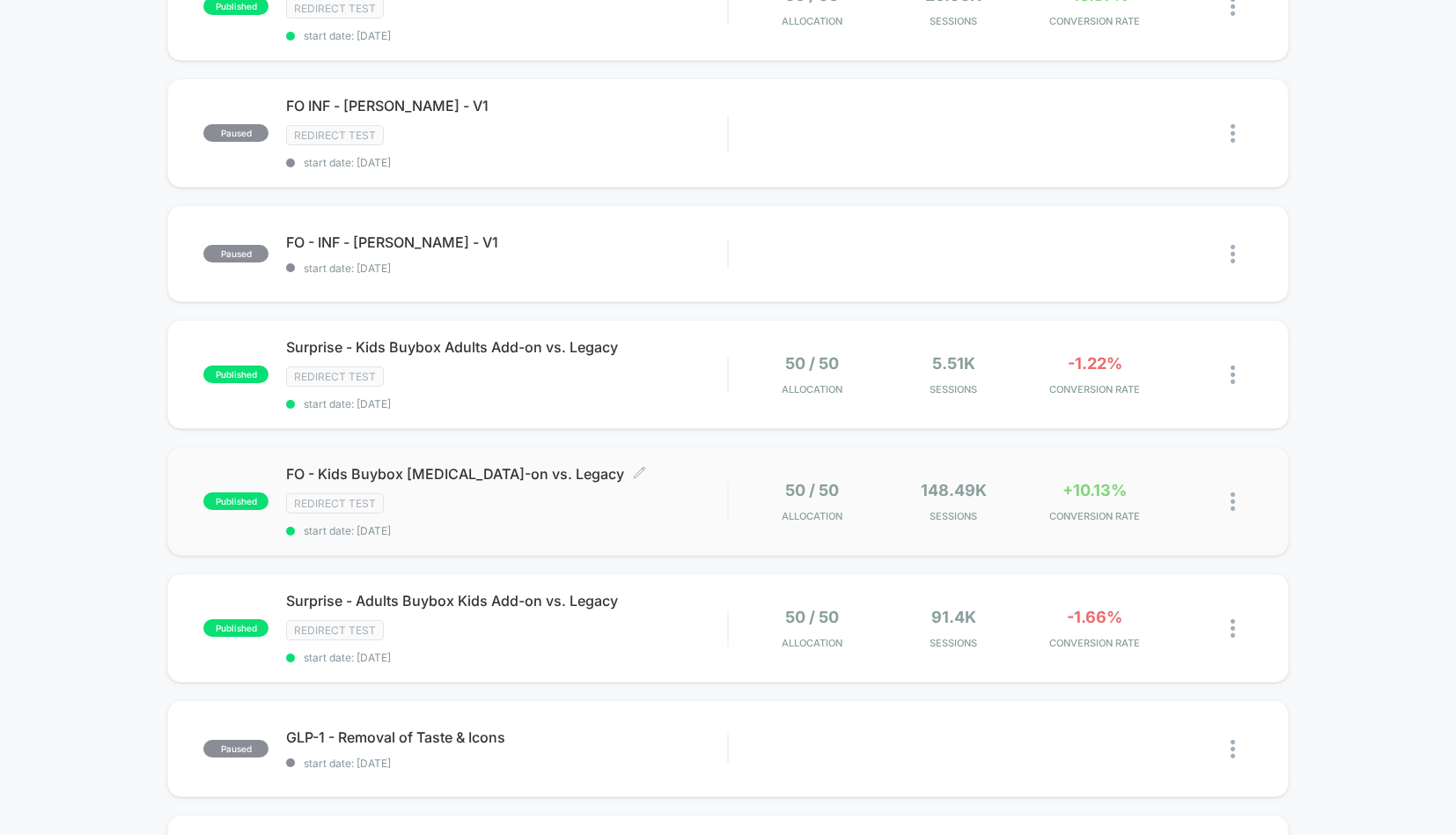
click at [612, 494] on div "Redirect Test" at bounding box center [506, 503] width 441 height 20
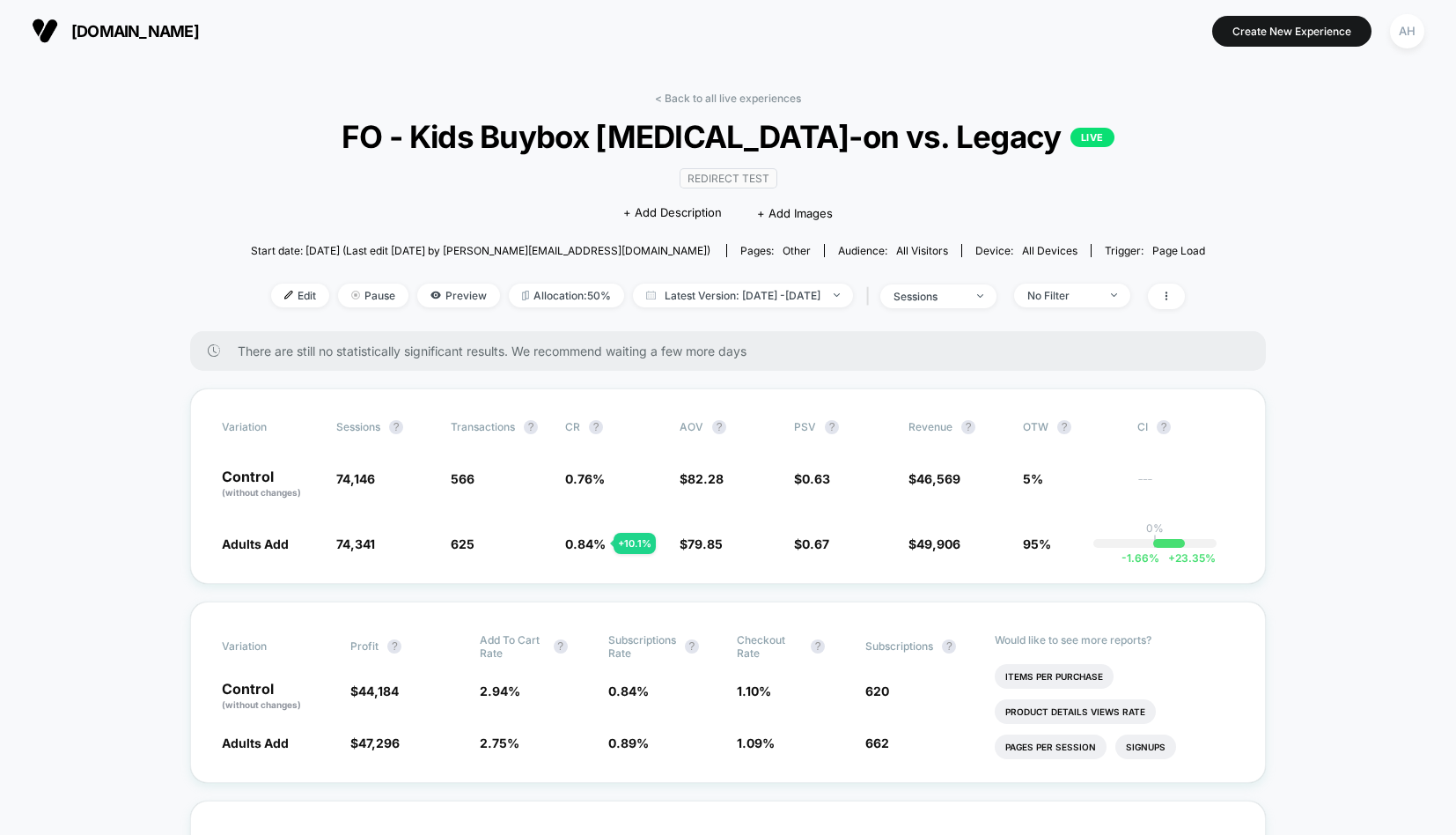
click at [732, 326] on div "< Back to all live experiences FO - Kids Buybox Adult Add-on vs. Legacy LIVE Re…" at bounding box center [728, 211] width 955 height 239
click at [732, 295] on span "Latest Version: Sep 9, 2025 - Sep 22, 2025" at bounding box center [744, 294] width 220 height 24
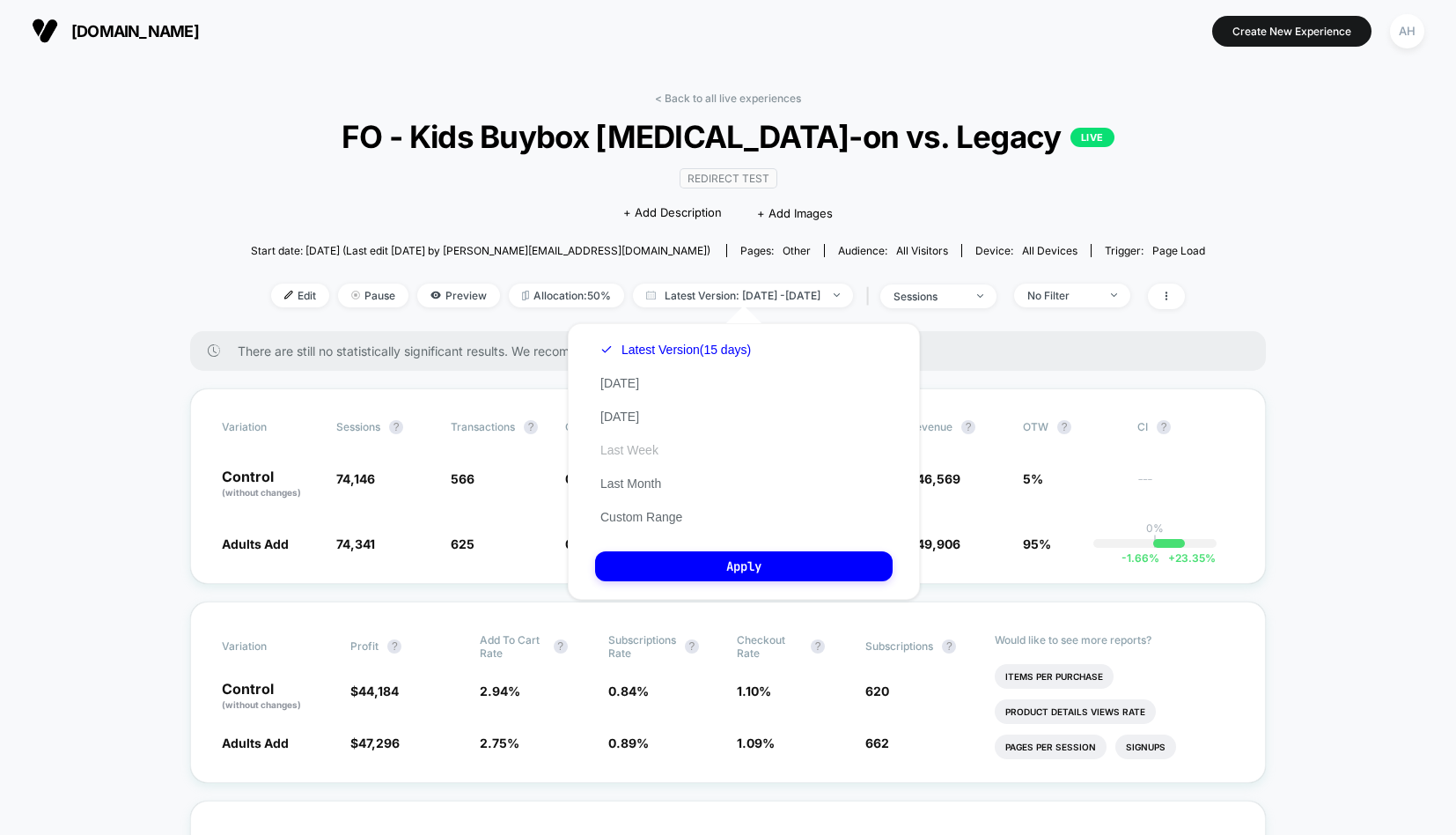
click at [655, 444] on button "Last Week" at bounding box center [630, 449] width 68 height 16
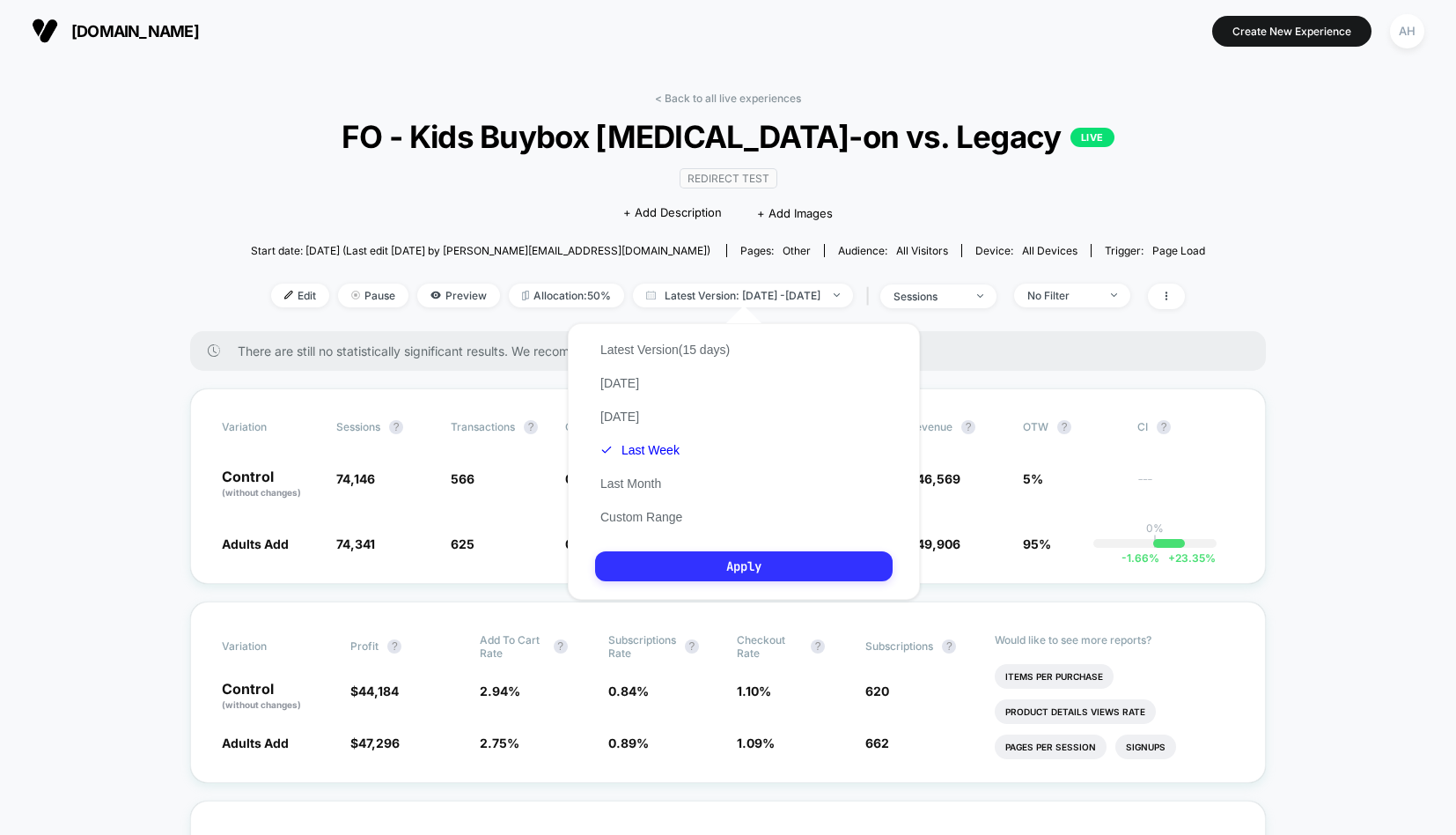
click at [729, 579] on button "Apply" at bounding box center [744, 566] width 297 height 30
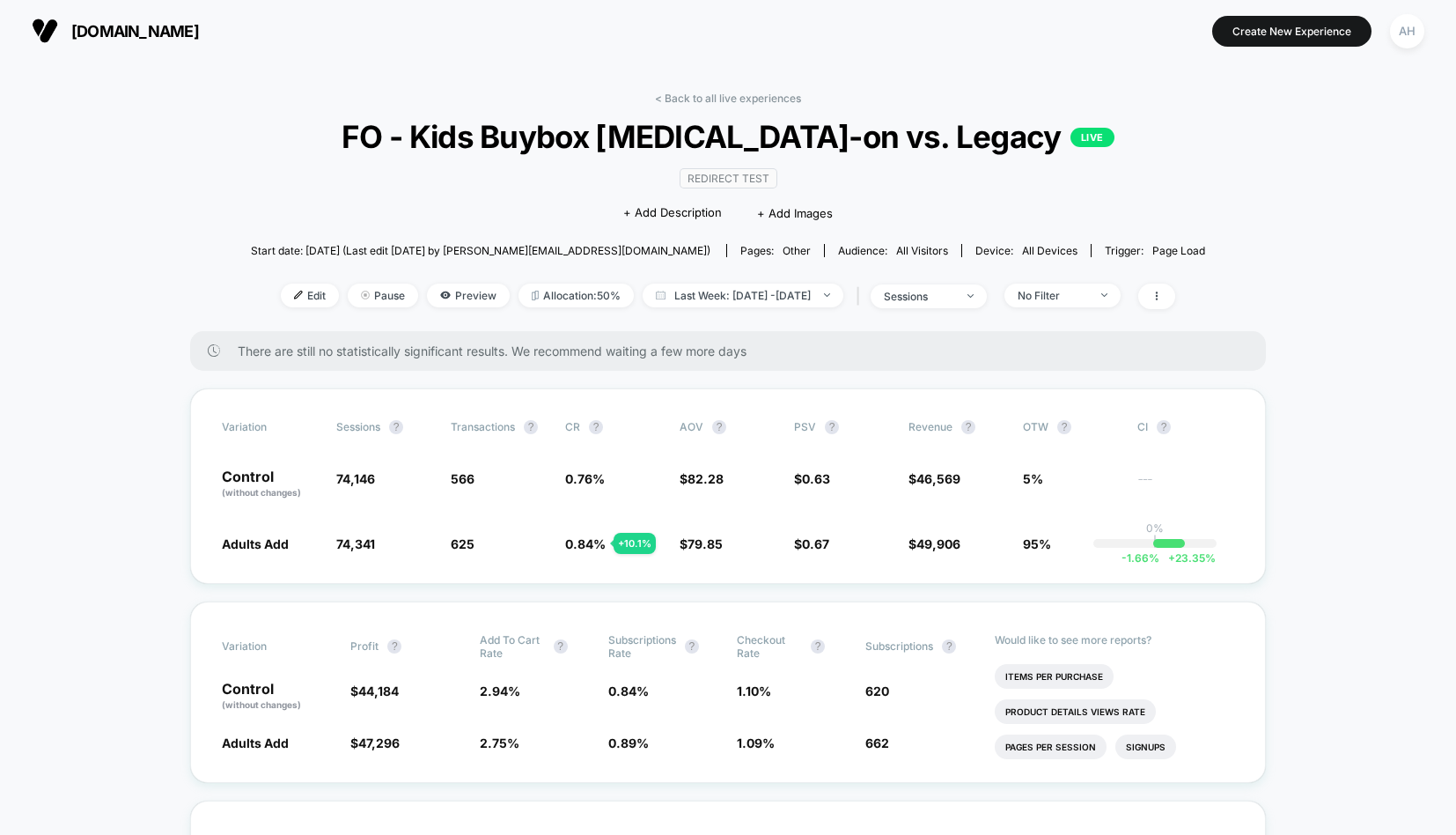
click at [760, 272] on div "< Back to all live experiences FO - Kids Buybox Adult Add-on vs. Legacy LIVE Re…" at bounding box center [728, 211] width 955 height 239
click at [760, 276] on div "< Back to all live experiences FO - Kids Buybox Adult Add-on vs. Legacy LIVE Re…" at bounding box center [728, 211] width 955 height 239
click at [760, 283] on span "Last Week: Sep 8, 2025 - Sep 22, 2025" at bounding box center [743, 294] width 200 height 24
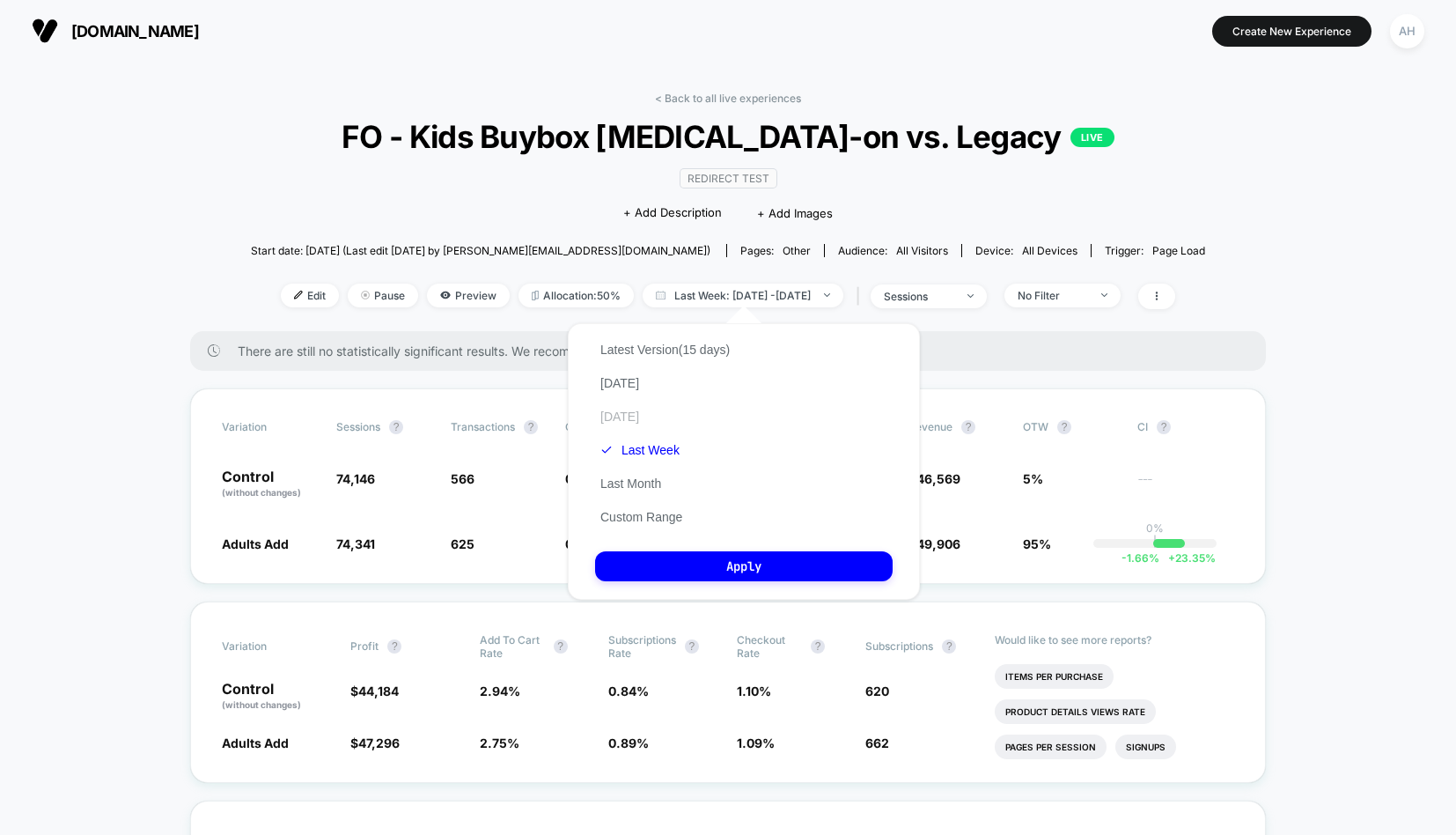
click at [641, 408] on button "Yesterday" at bounding box center [620, 416] width 49 height 16
click at [738, 562] on button "Apply" at bounding box center [744, 566] width 297 height 30
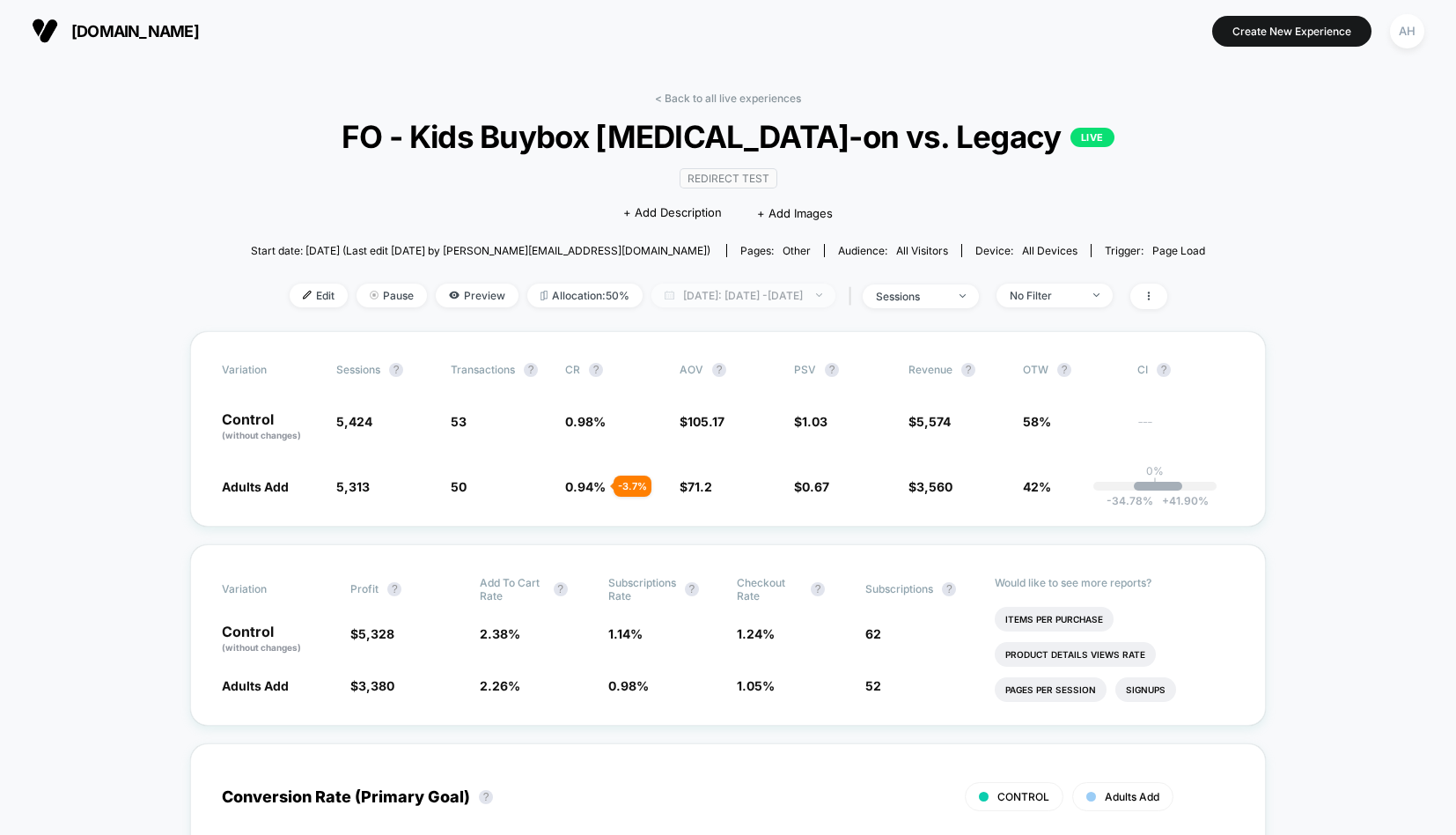
click at [754, 293] on span "Yesterday: Sep 21, 2025 - Sep 21, 2025" at bounding box center [744, 294] width 184 height 24
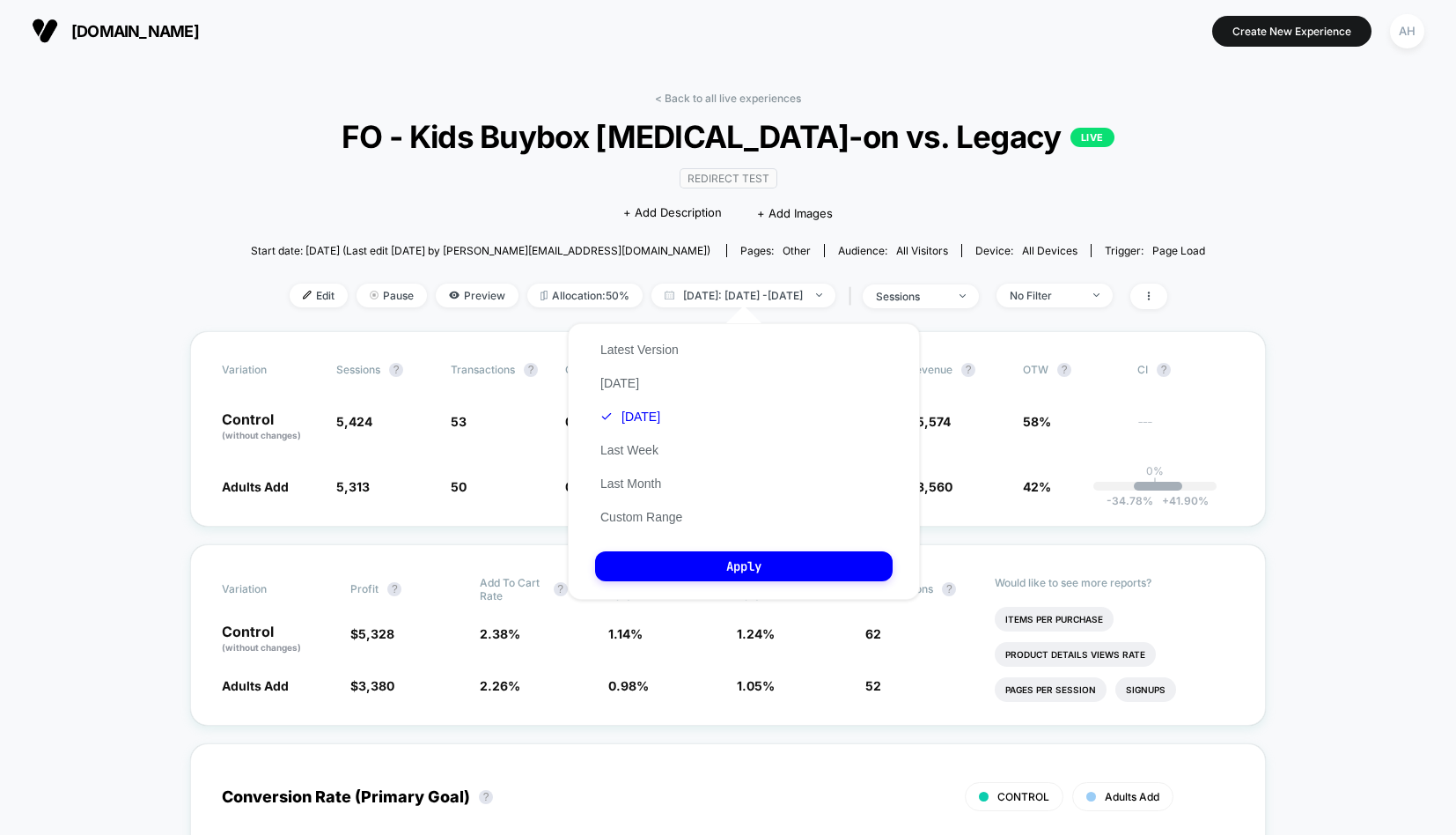
click at [616, 392] on div "Latest Version Today Yesterday Last Week Last Month Custom Range" at bounding box center [641, 432] width 92 height 200
click at [616, 390] on div "Latest Version Today Yesterday Last Week Last Month Custom Range" at bounding box center [641, 432] width 92 height 200
click at [693, 559] on button "Apply" at bounding box center [744, 566] width 297 height 30
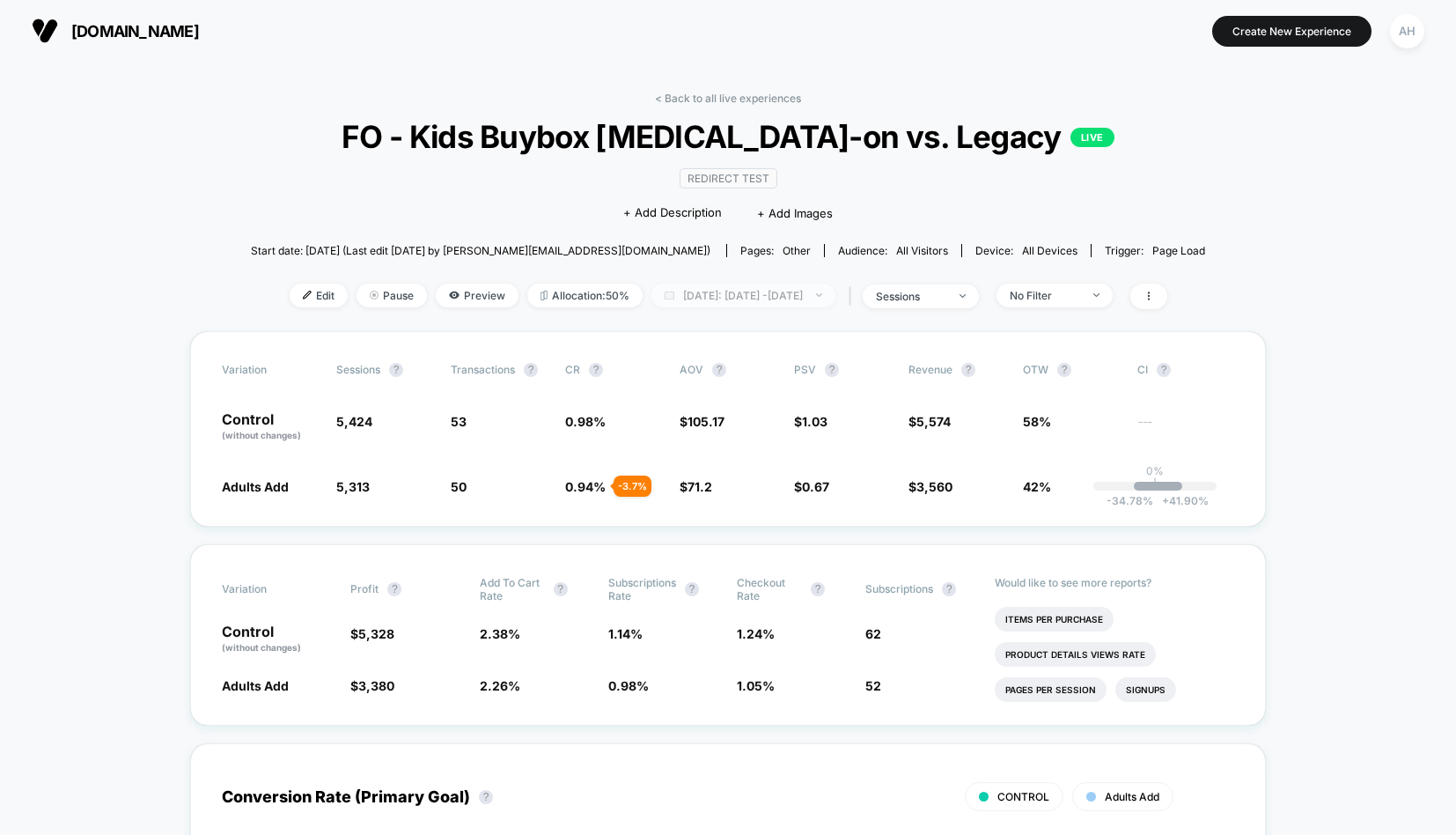
click at [750, 283] on span "Yesterday: Sep 21, 2025 - Sep 21, 2025" at bounding box center [744, 294] width 184 height 24
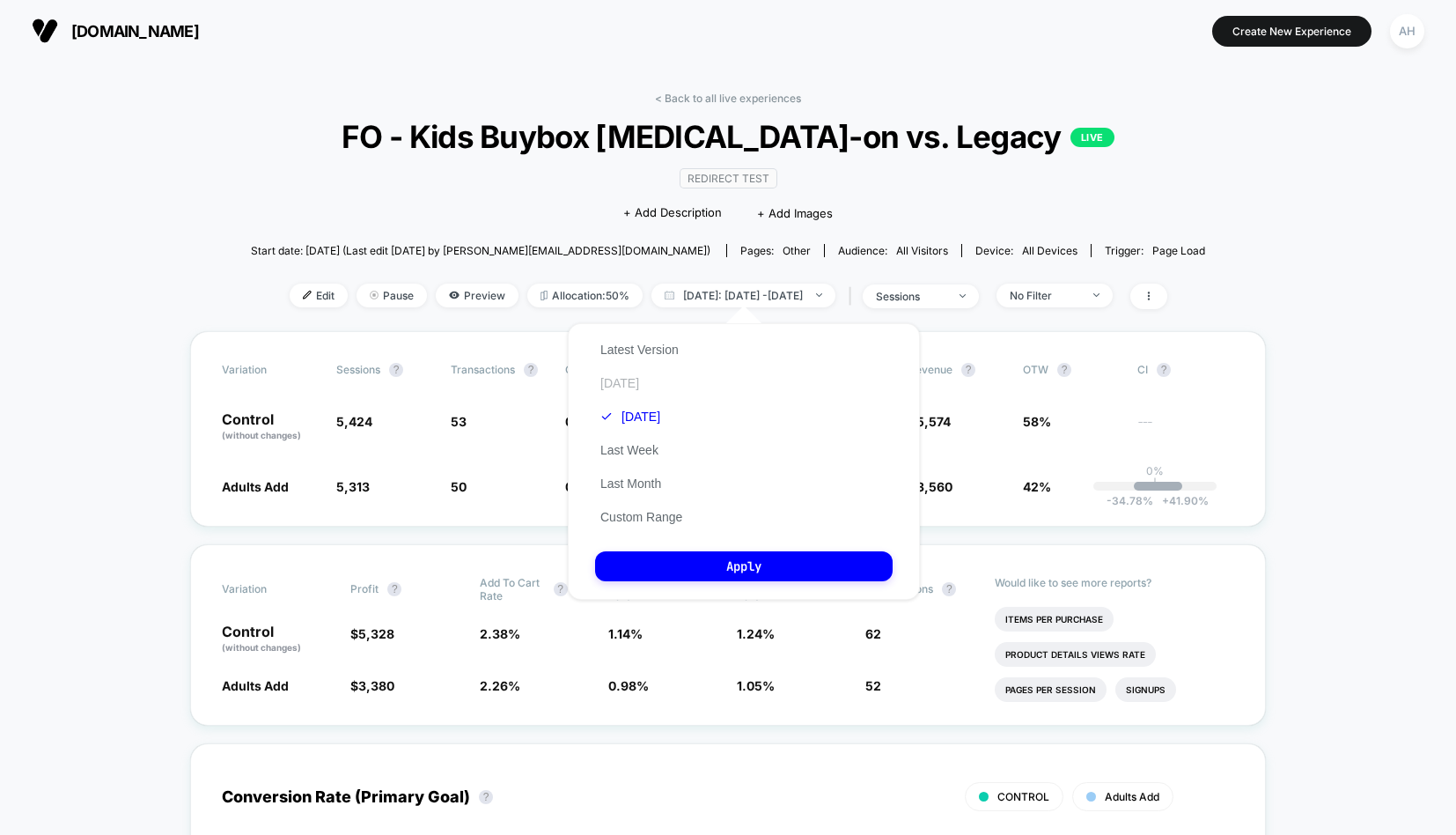
click at [621, 378] on button "Today" at bounding box center [620, 383] width 49 height 16
click at [748, 567] on button "Apply" at bounding box center [744, 566] width 297 height 30
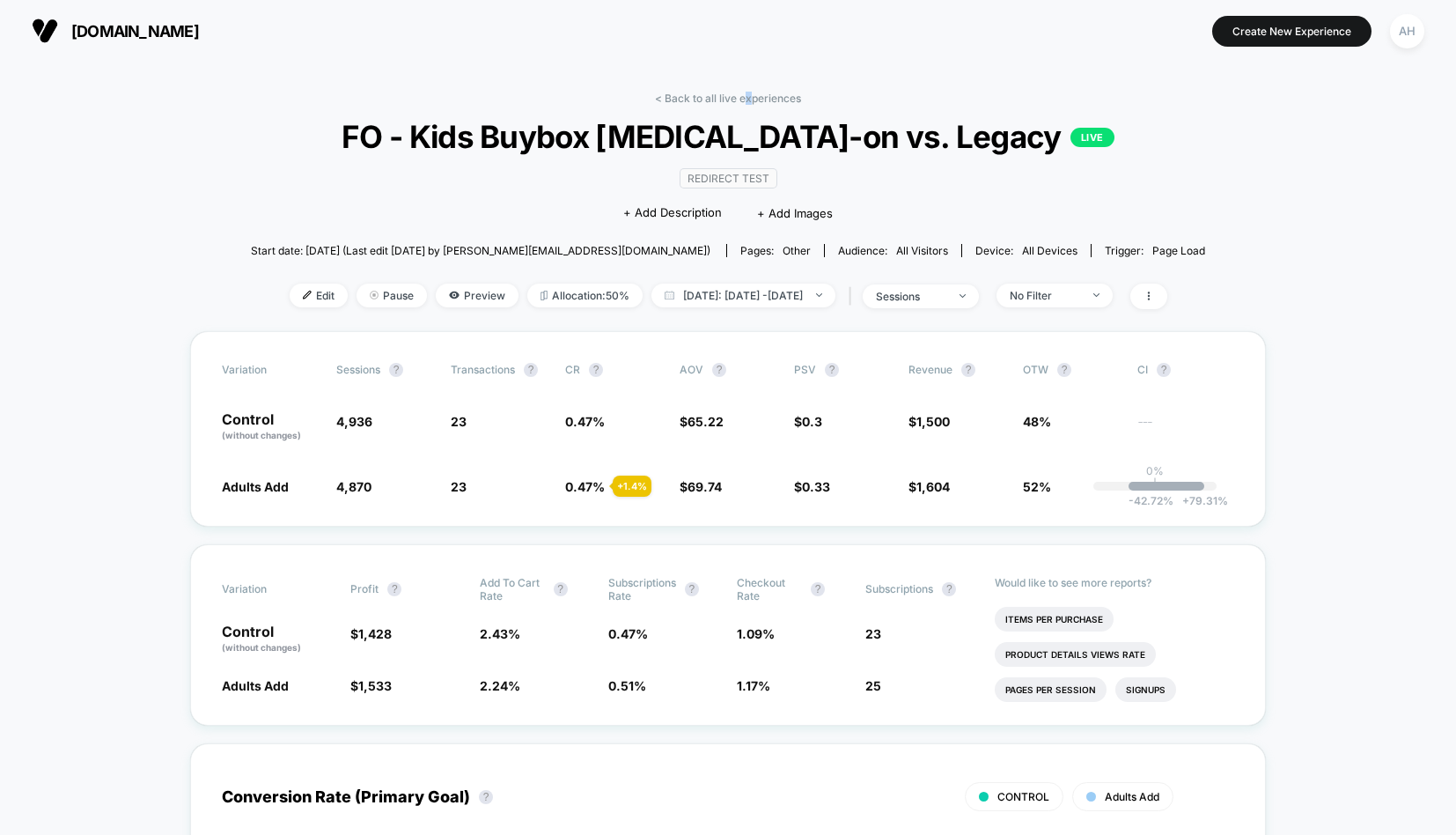
drag, startPoint x: 750, startPoint y: 100, endPoint x: 732, endPoint y: 96, distance: 18.4
click at [741, 100] on link "< Back to all live experiences" at bounding box center [728, 98] width 146 height 13
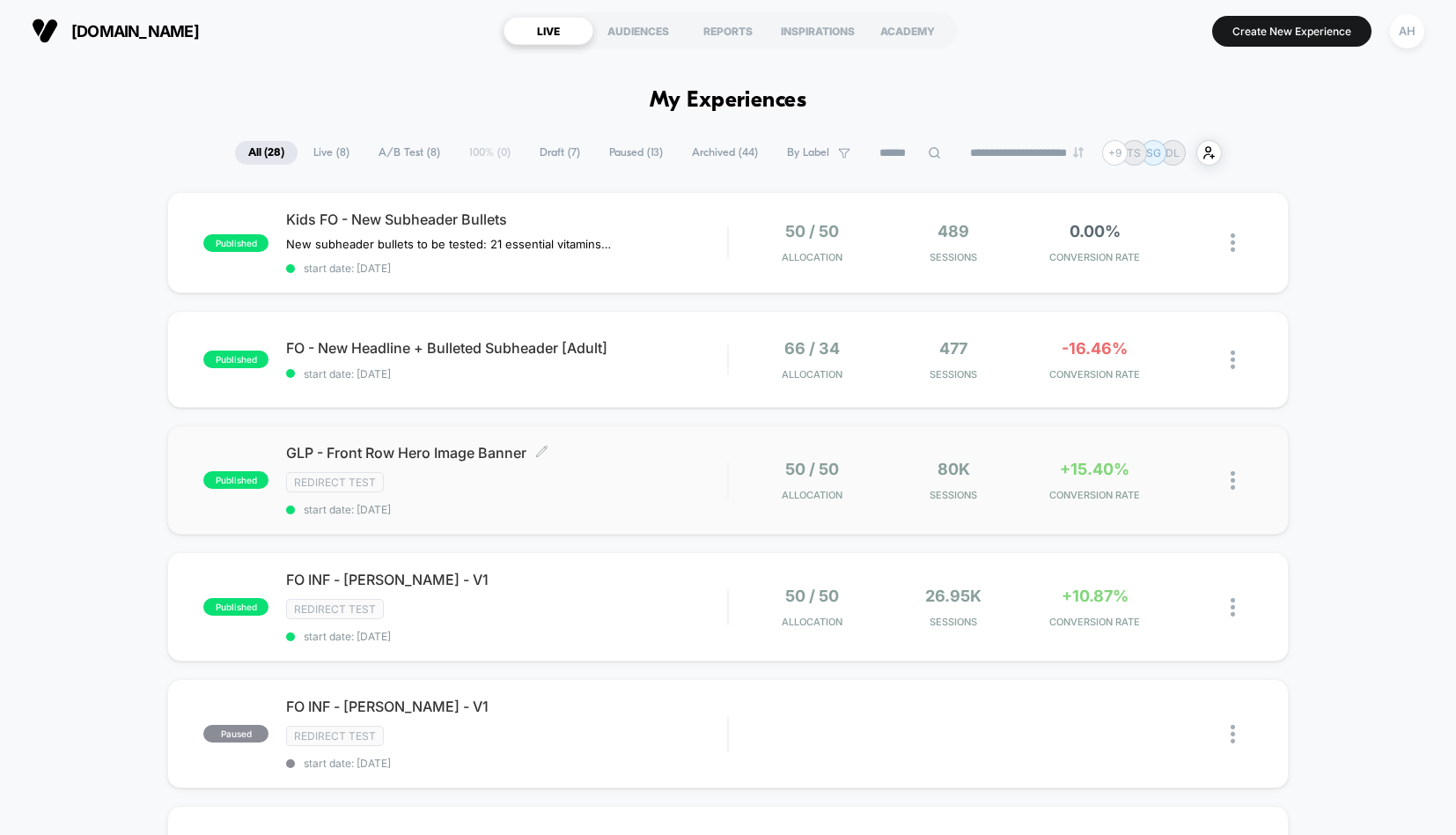
click at [624, 485] on div "Redirect Test" at bounding box center [506, 482] width 441 height 20
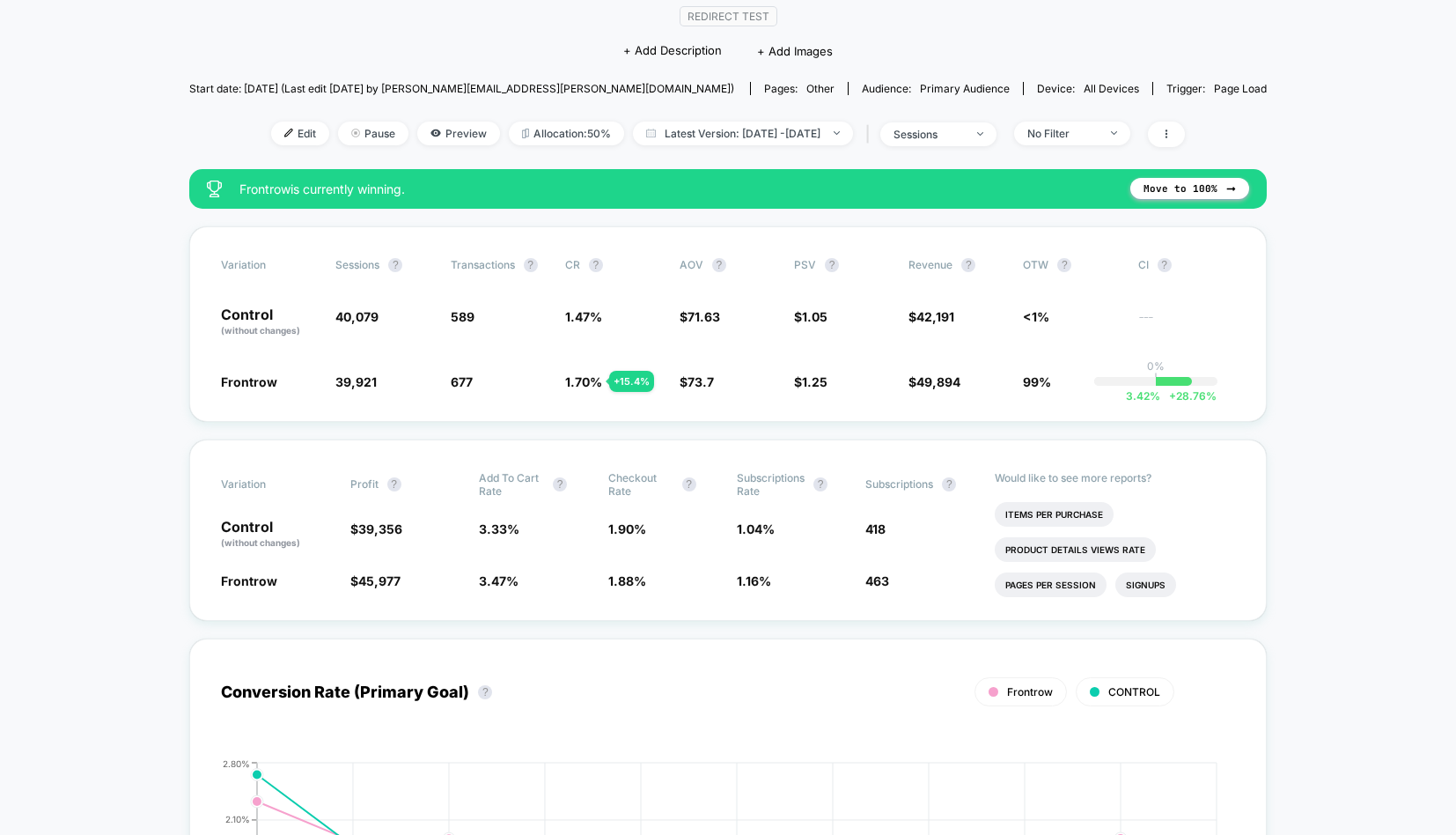
scroll to position [163, 0]
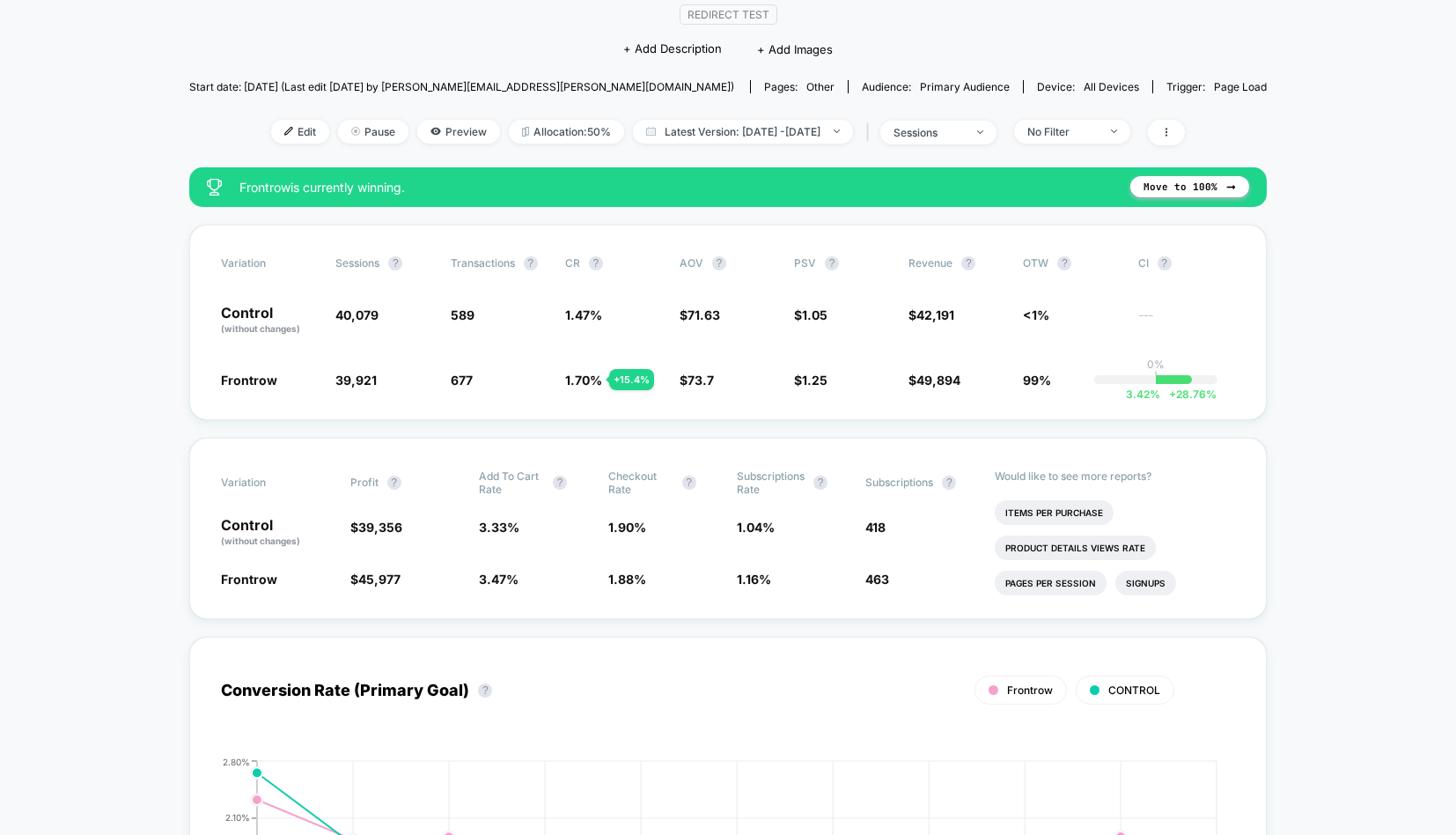
click at [1185, 136] on span at bounding box center [1166, 132] width 37 height 26
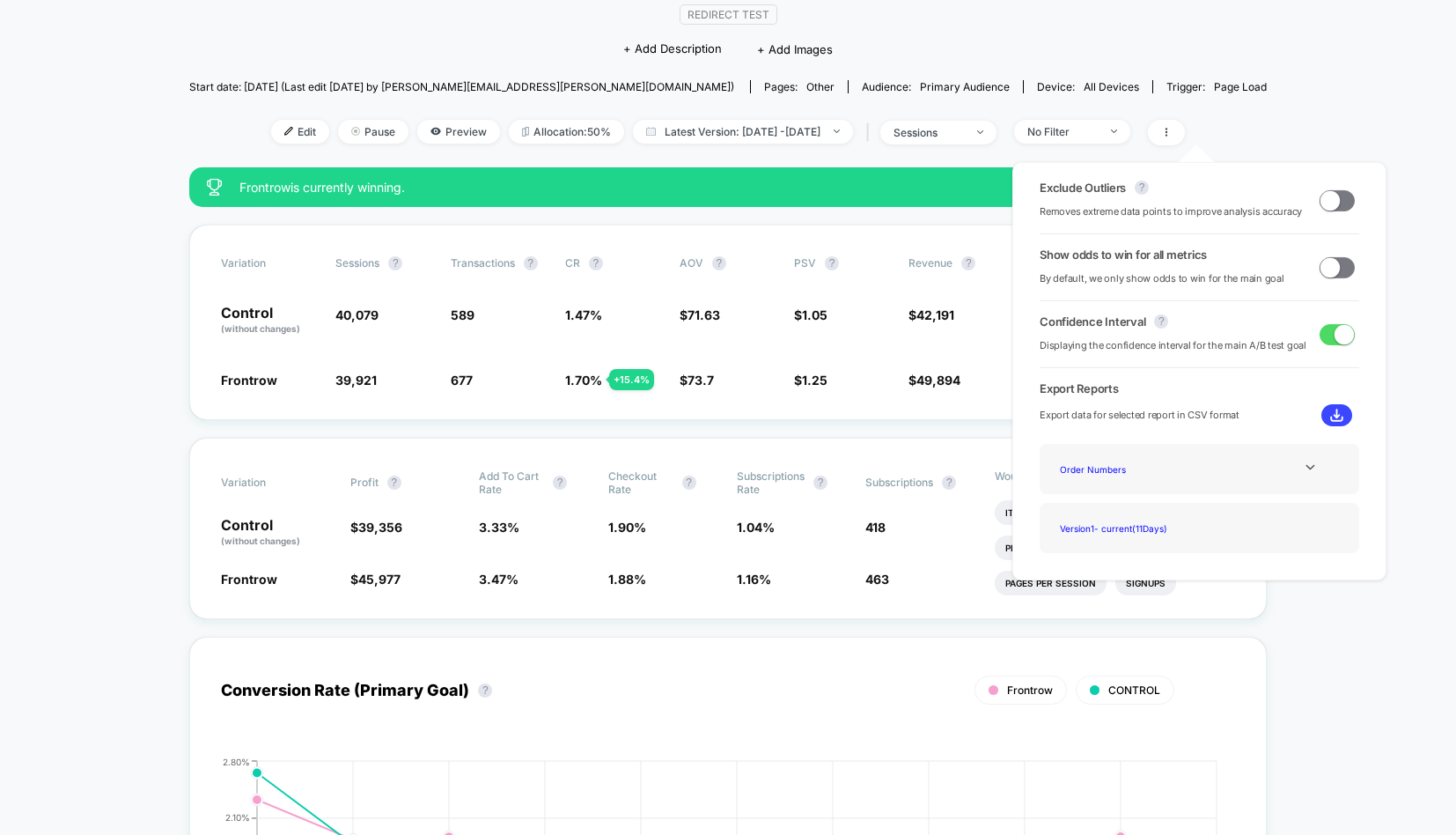
click at [1337, 268] on span at bounding box center [1337, 268] width 35 height 21
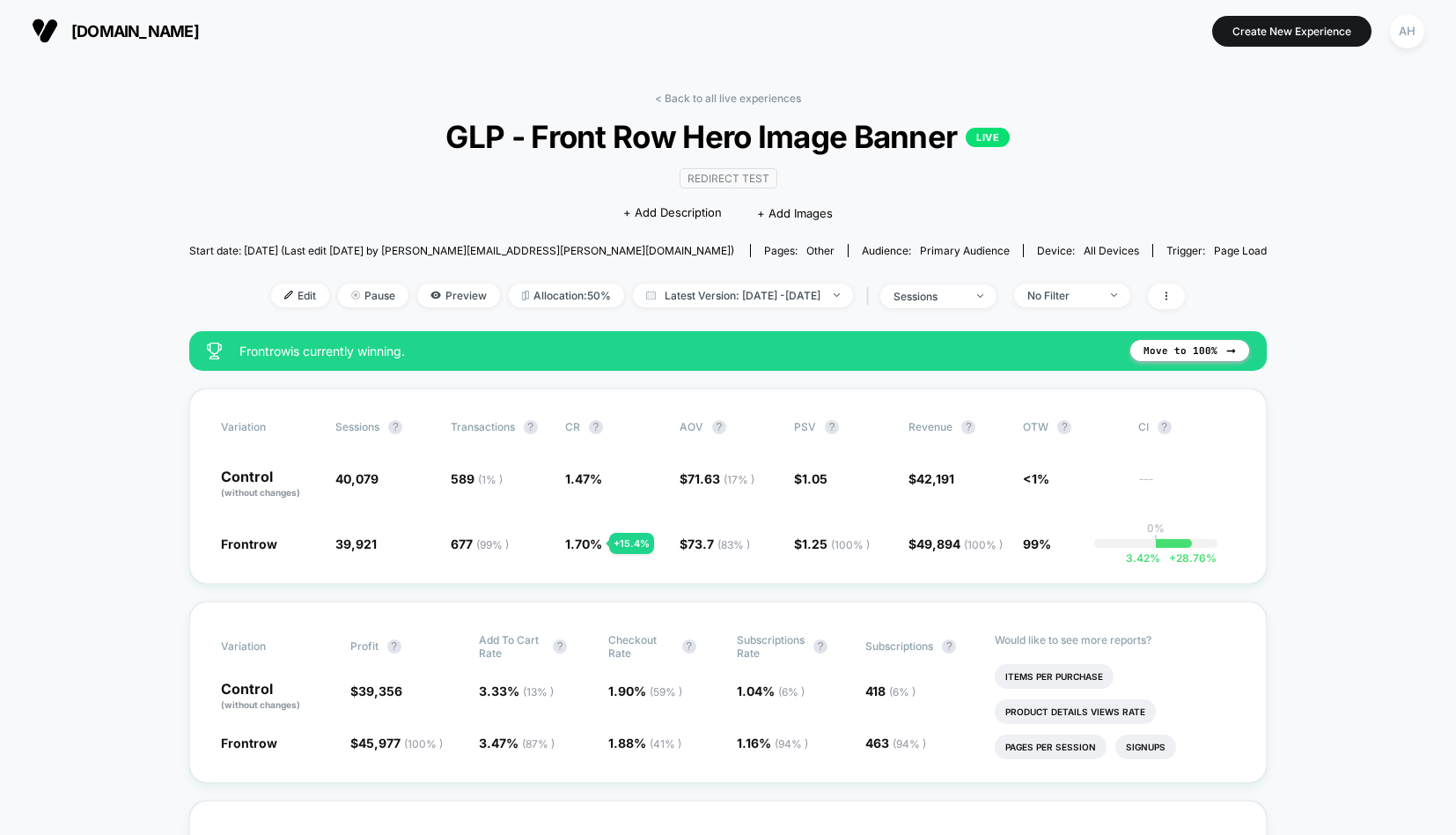
click at [742, 98] on link "< Back to all live experiences" at bounding box center [728, 98] width 146 height 13
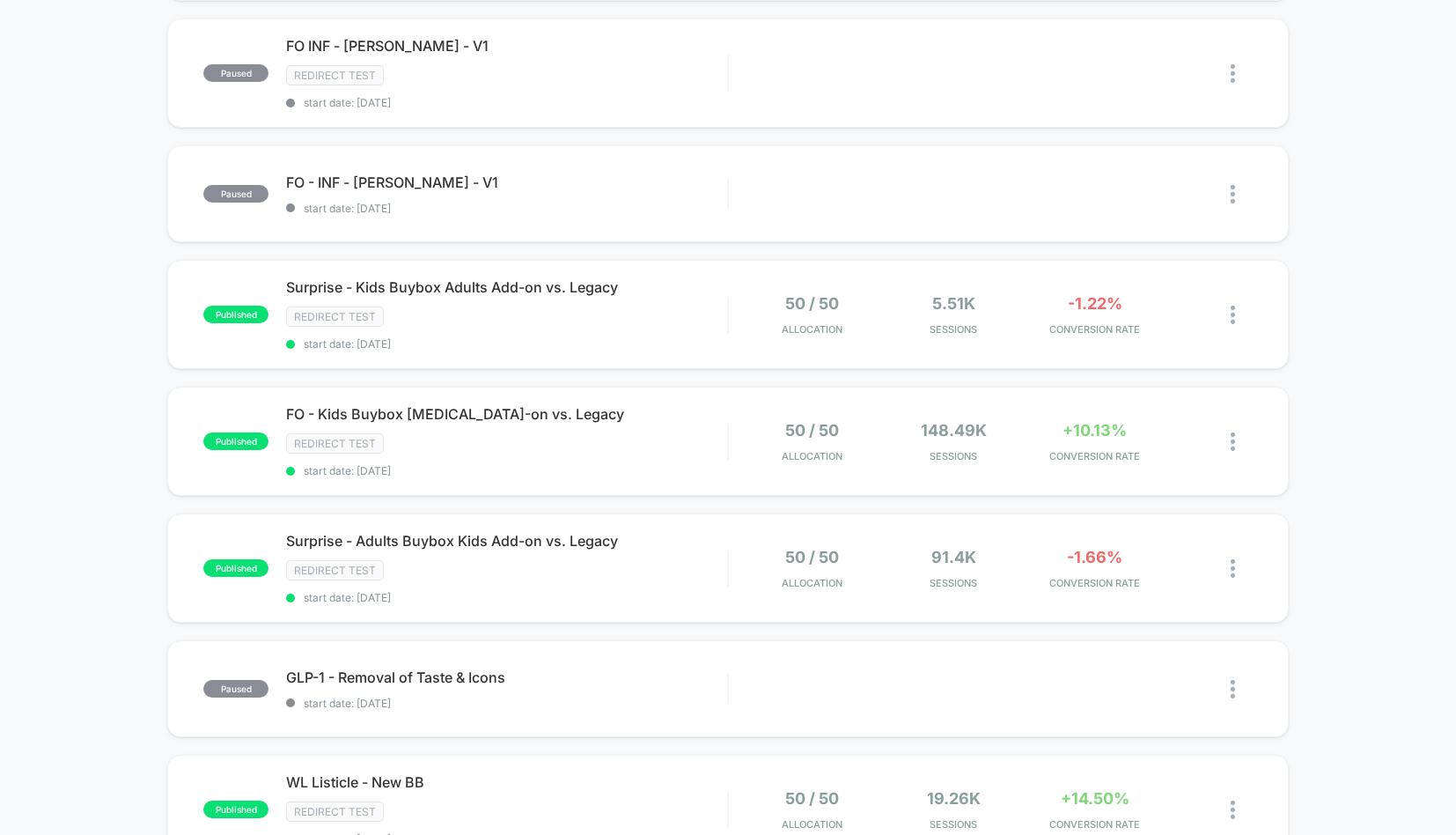
scroll to position [670, 0]
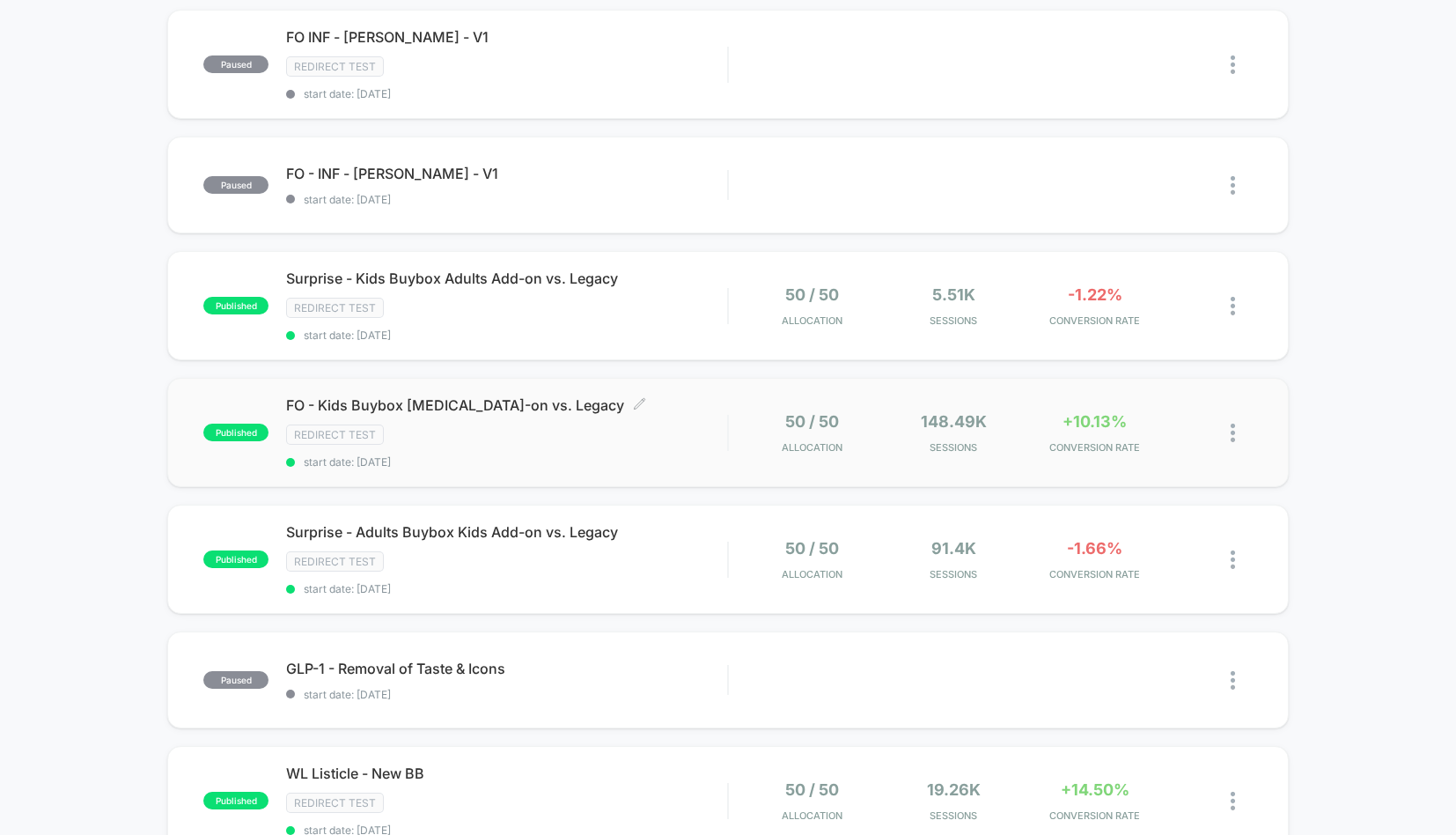
click at [621, 425] on div "Redirect Test" at bounding box center [506, 434] width 441 height 20
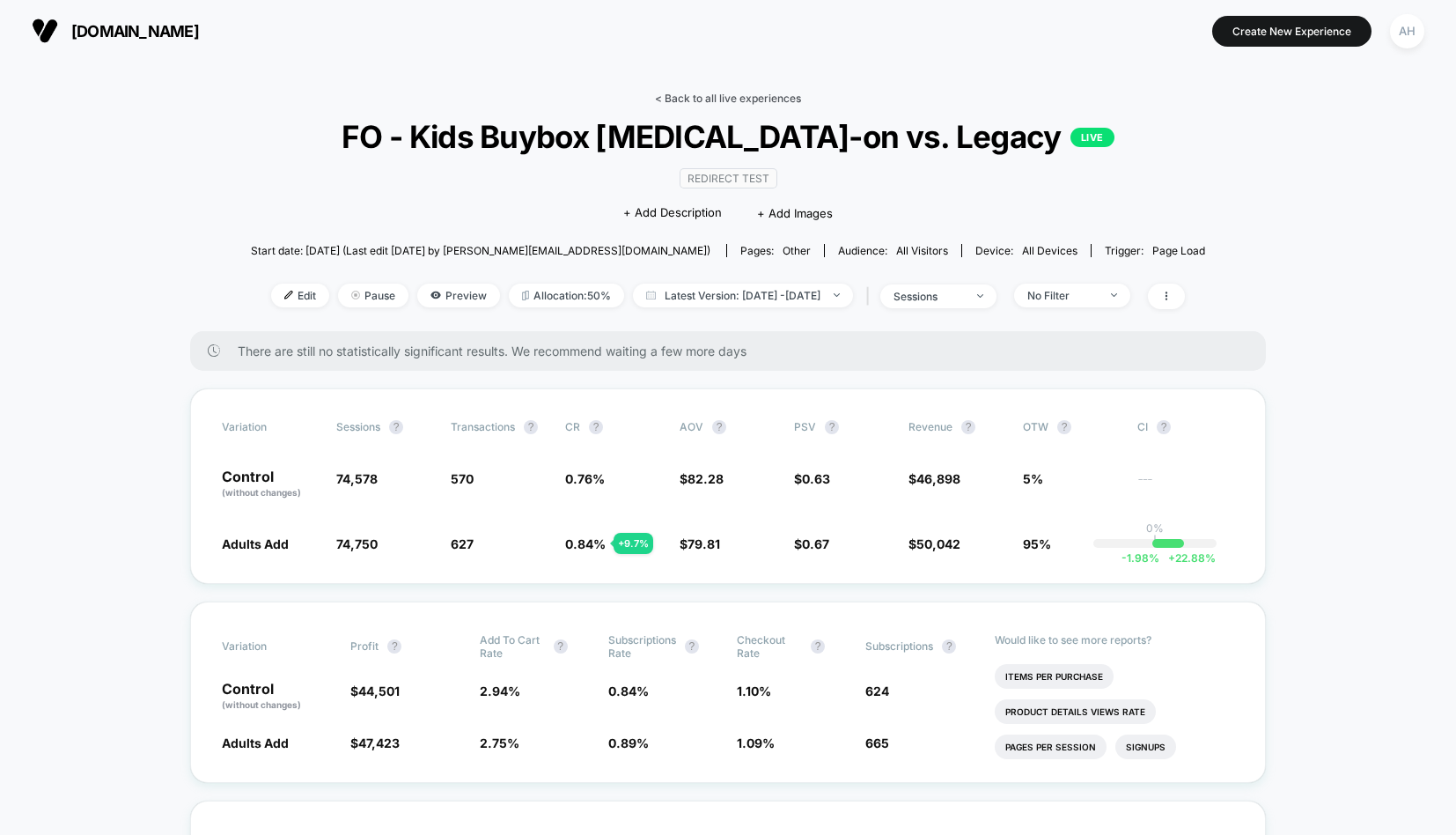
click at [674, 97] on link "< Back to all live experiences" at bounding box center [728, 98] width 146 height 13
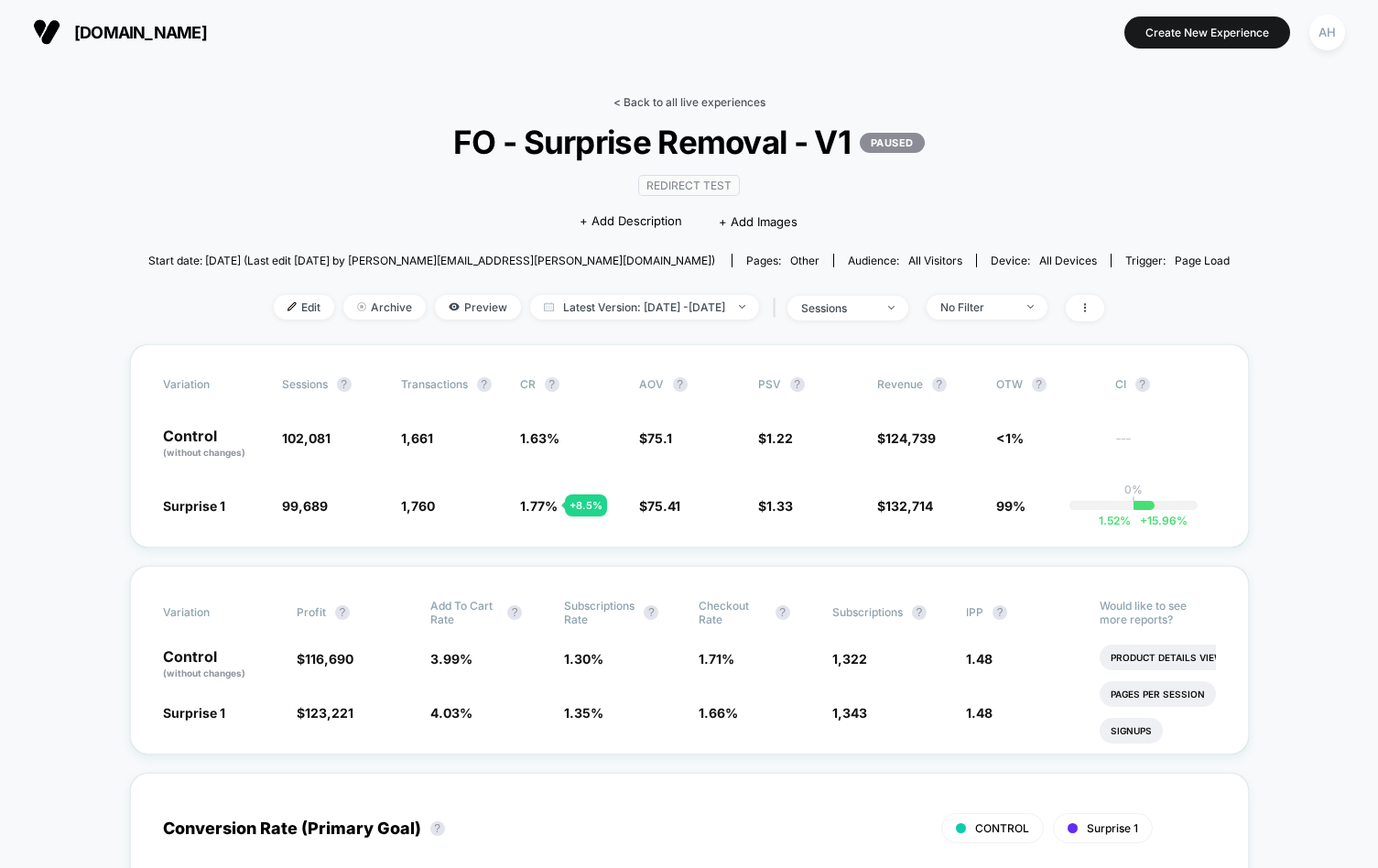
click at [736, 97] on link "< Back to all live experiences" at bounding box center [689, 102] width 152 height 14
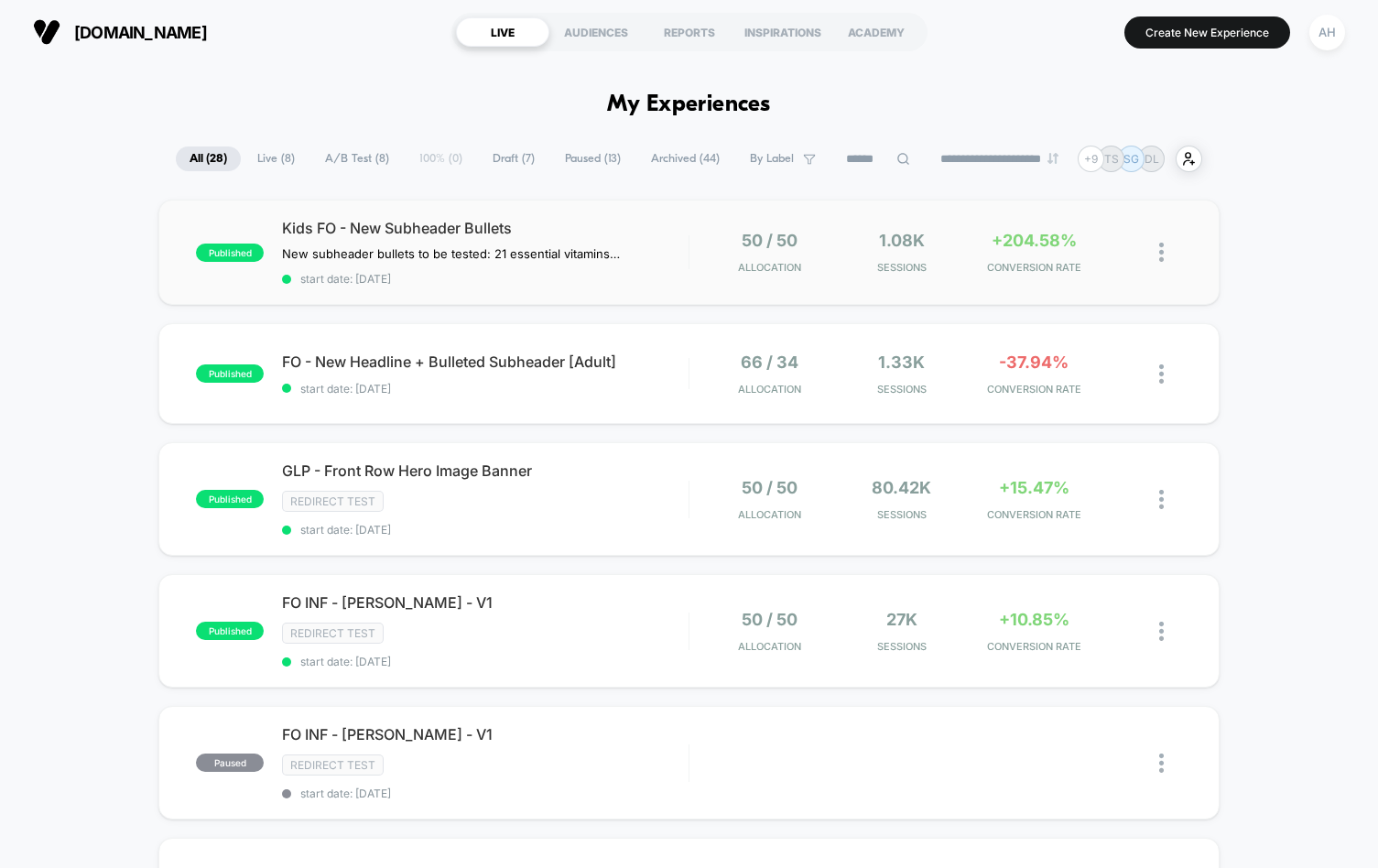
click at [951, 284] on div "published Kids FO - New Subheader Bullets New subheader bullets to be tested: 2…" at bounding box center [689, 252] width 1061 height 106
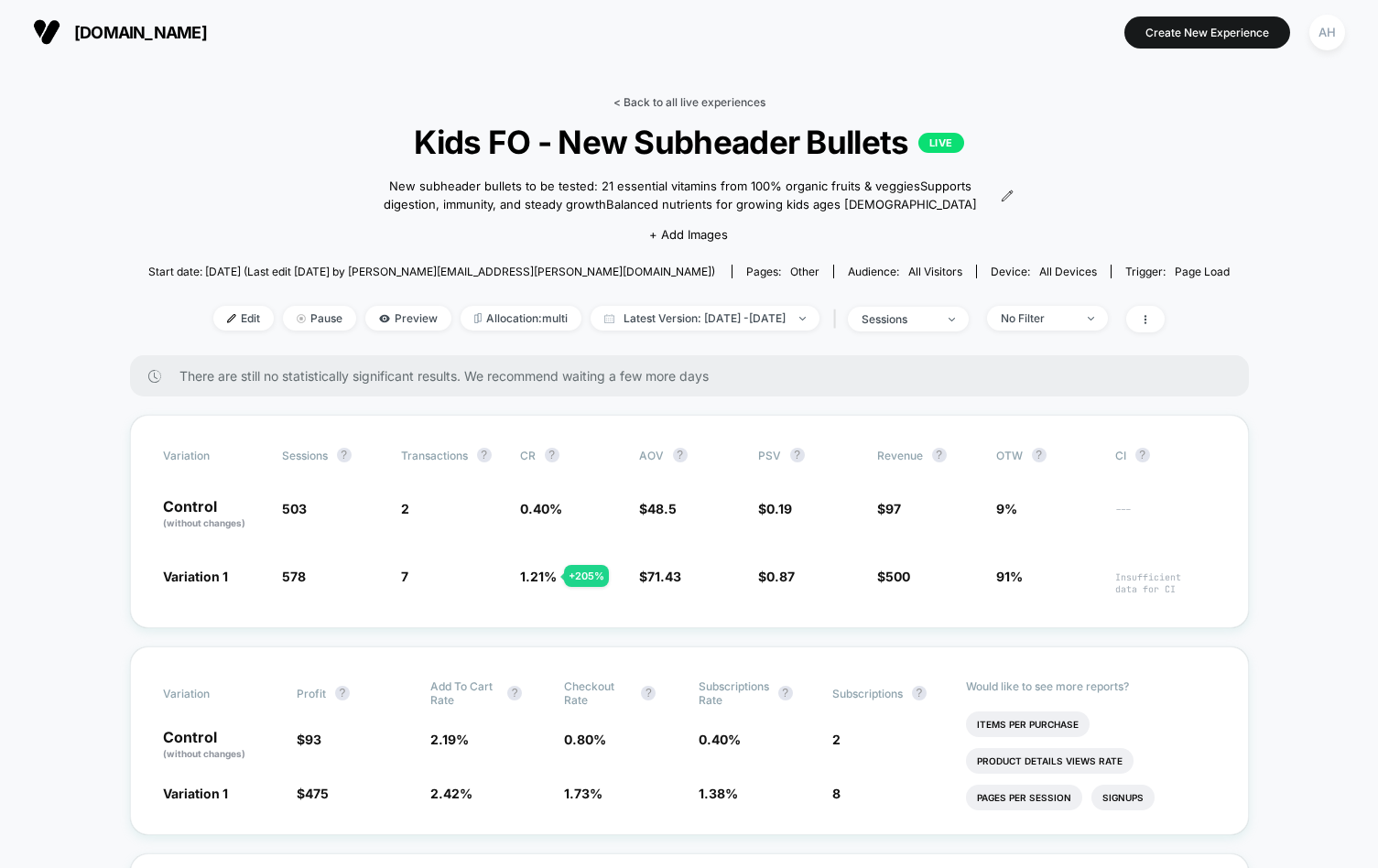
click at [721, 108] on link "< Back to all live experiences" at bounding box center [689, 102] width 152 height 14
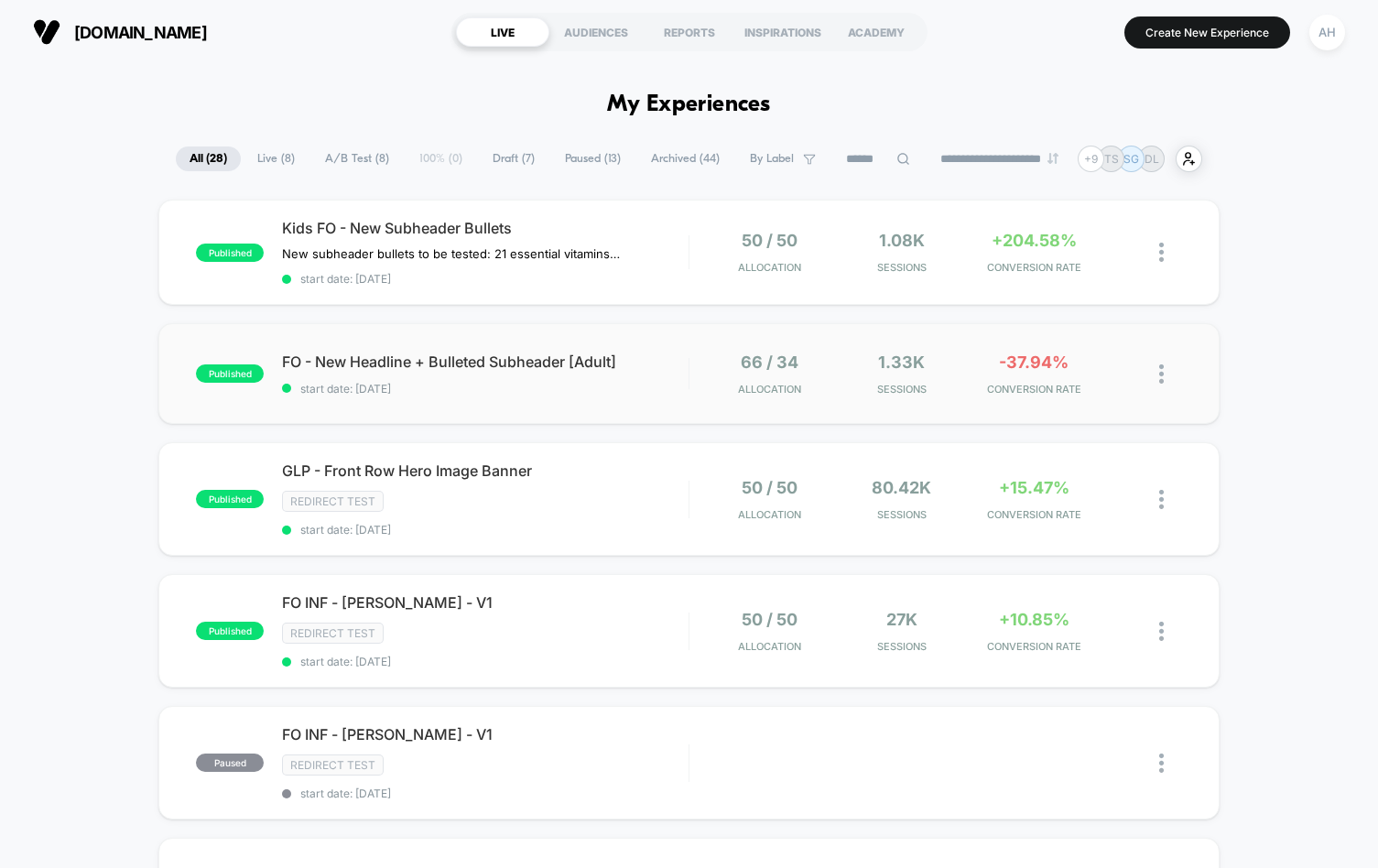
click at [472, 389] on span "start date: [DATE]" at bounding box center [486, 389] width 407 height 14
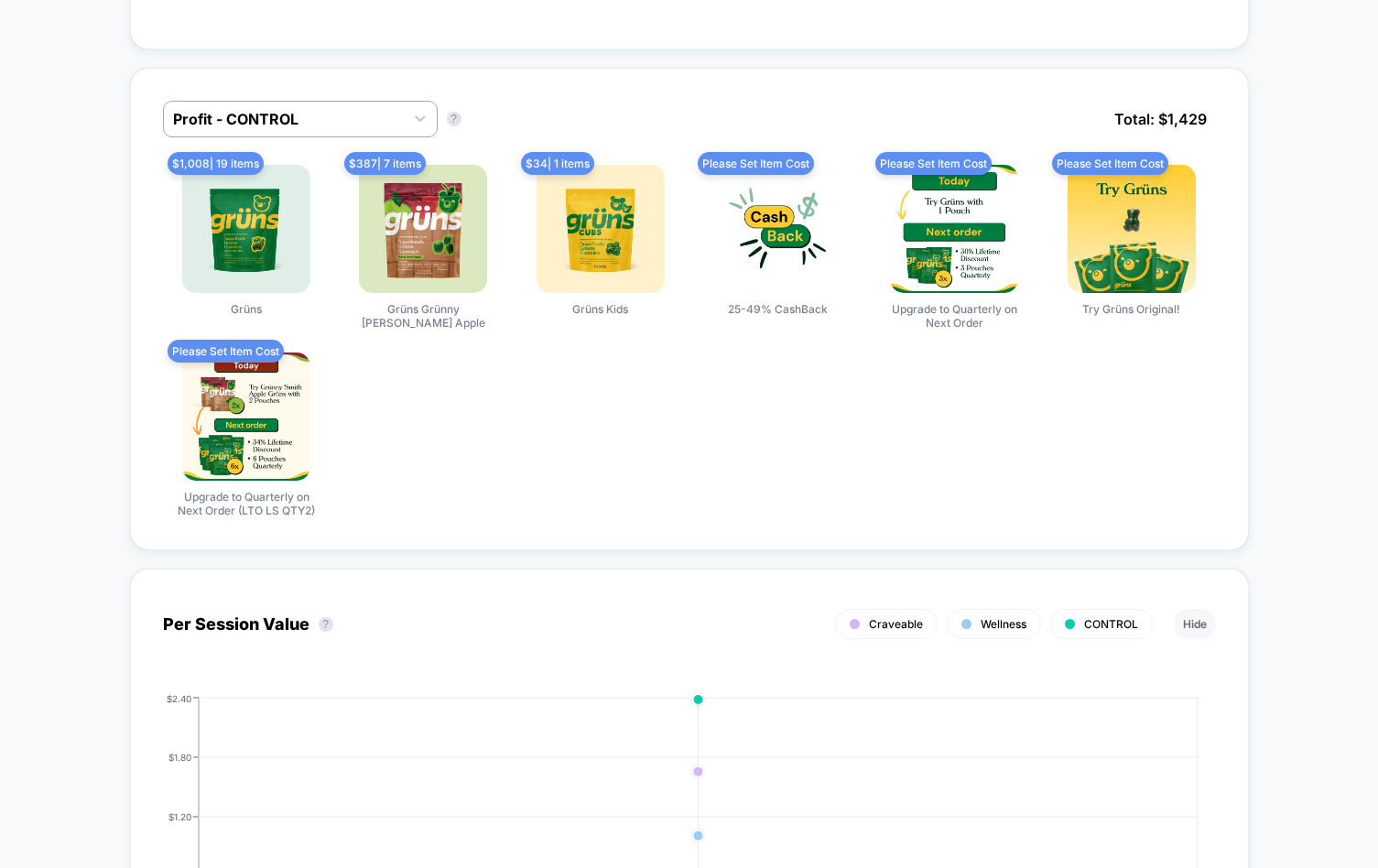
scroll to position [1525, 0]
